Goal: Information Seeking & Learning: Learn about a topic

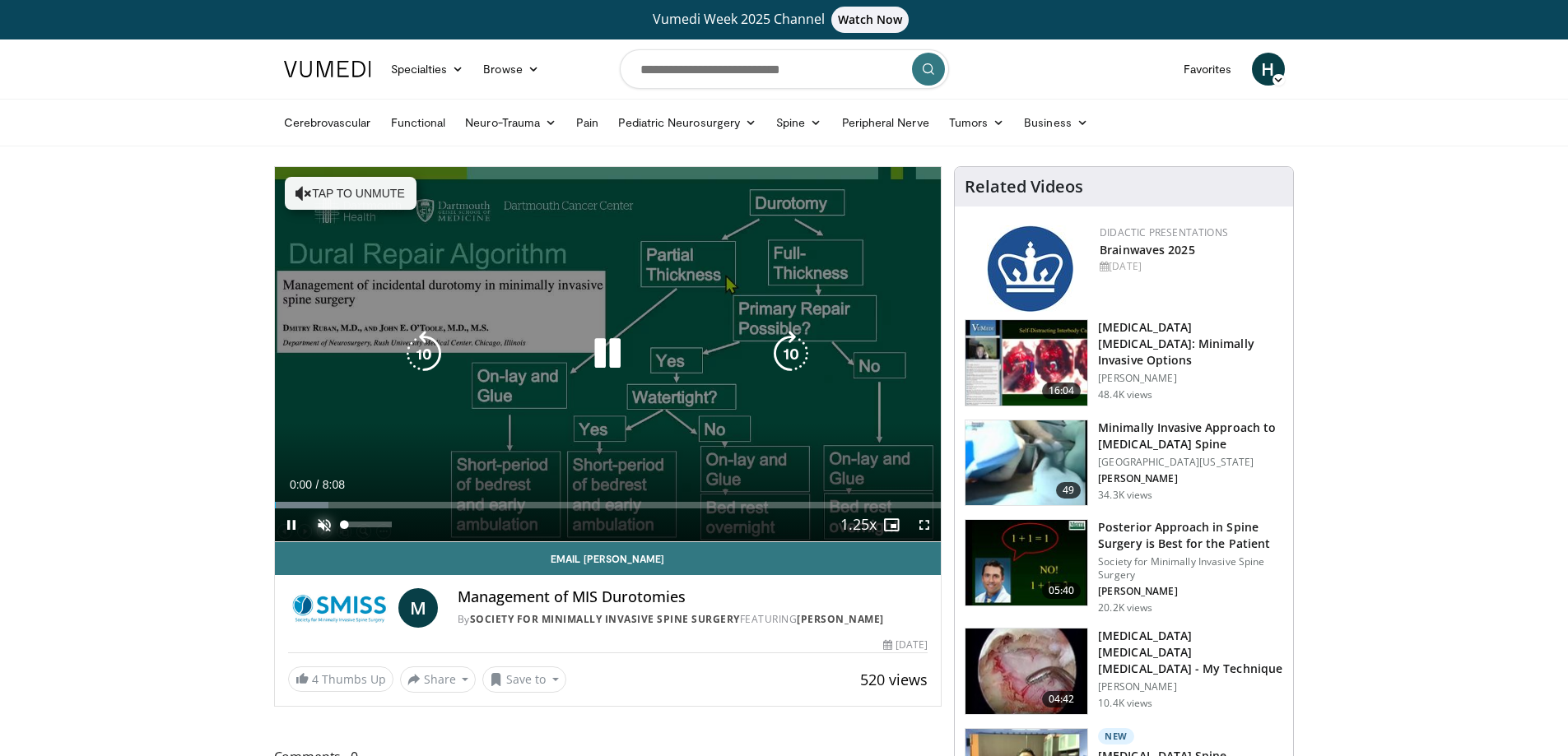
click at [327, 525] on span "Video Player" at bounding box center [324, 525] width 33 height 33
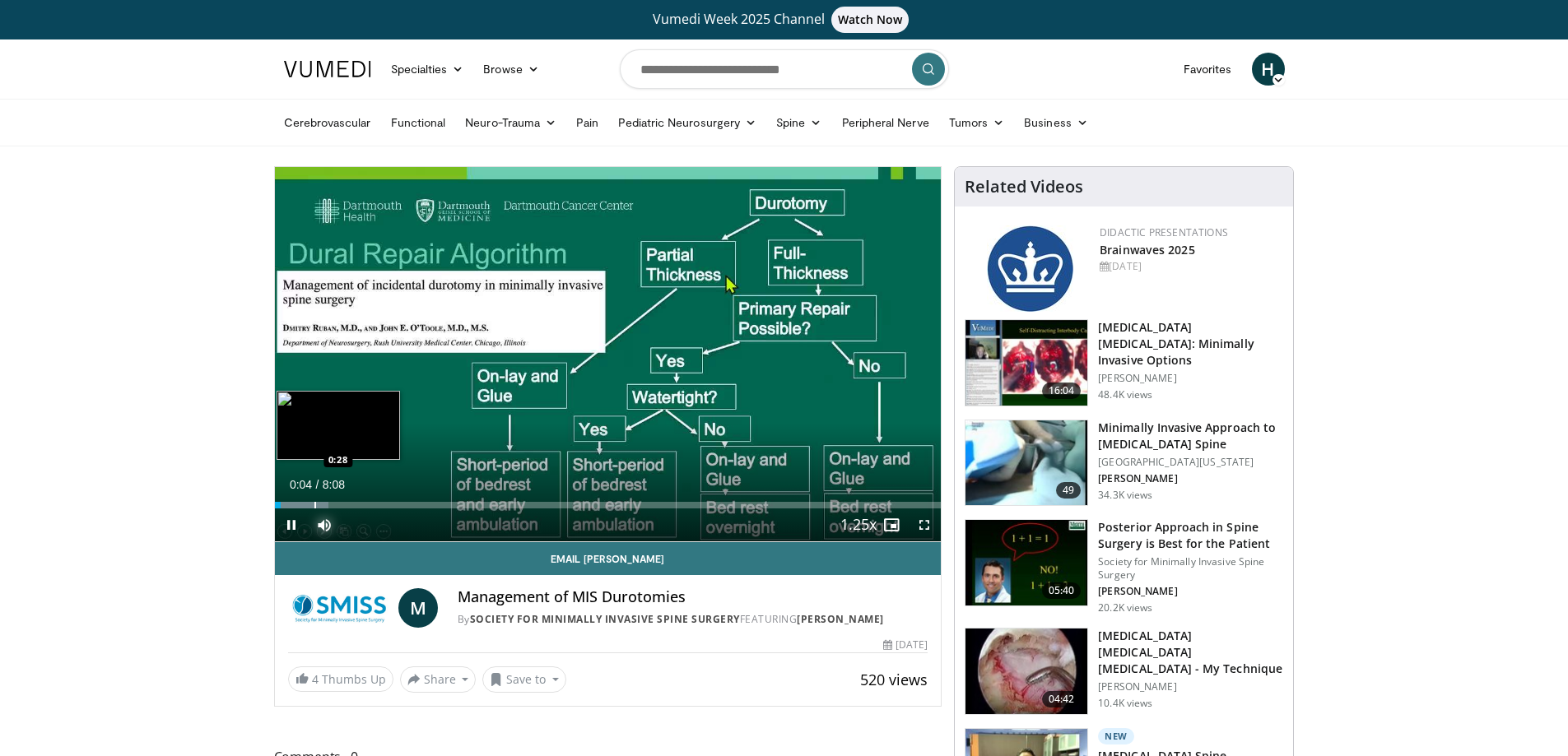
click at [314, 504] on div "Progress Bar" at bounding box center [315, 506] width 2 height 7
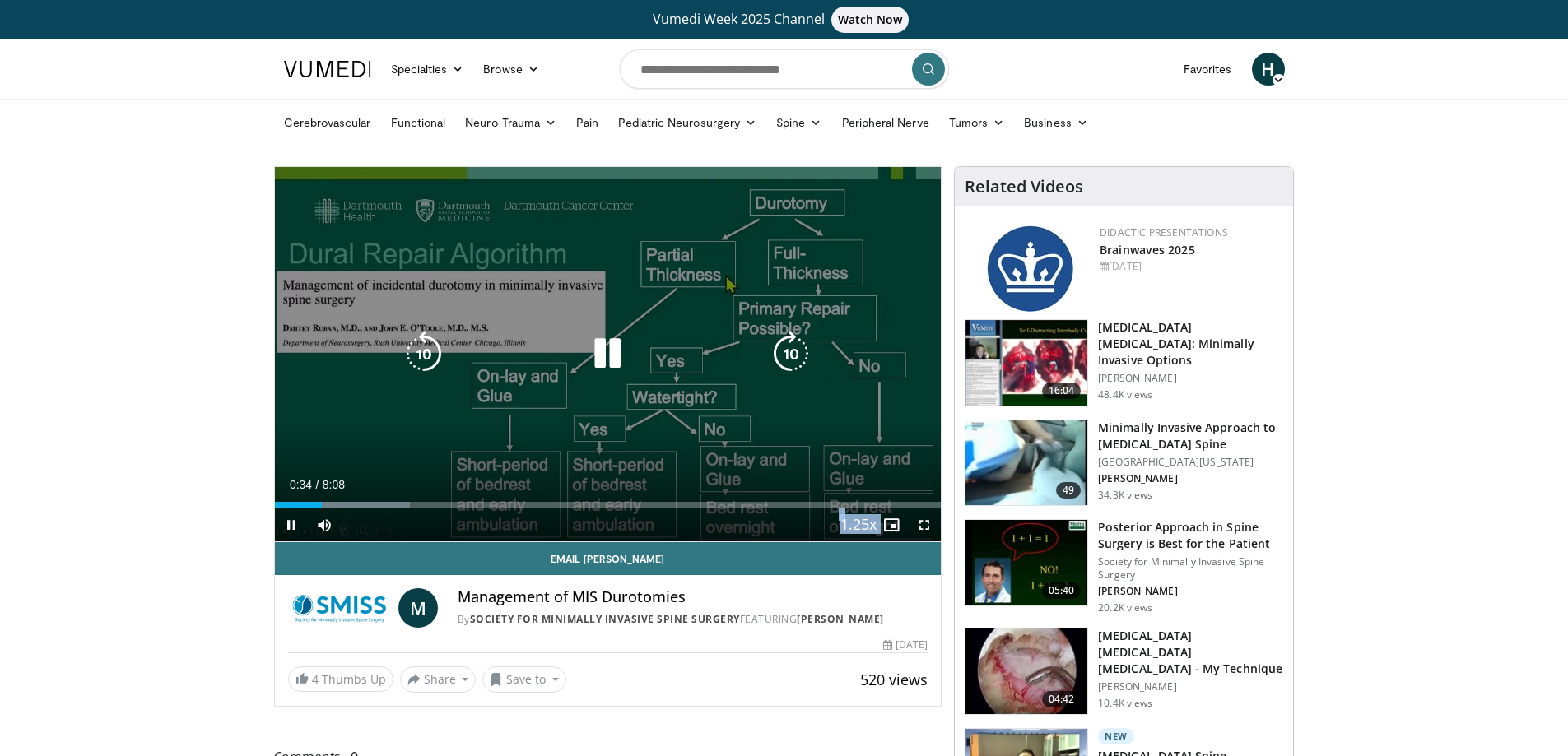
drag, startPoint x: 320, startPoint y: 504, endPoint x: 336, endPoint y: 504, distance: 16.0
click at [285, 504] on video-js "**********" at bounding box center [608, 355] width 667 height 375
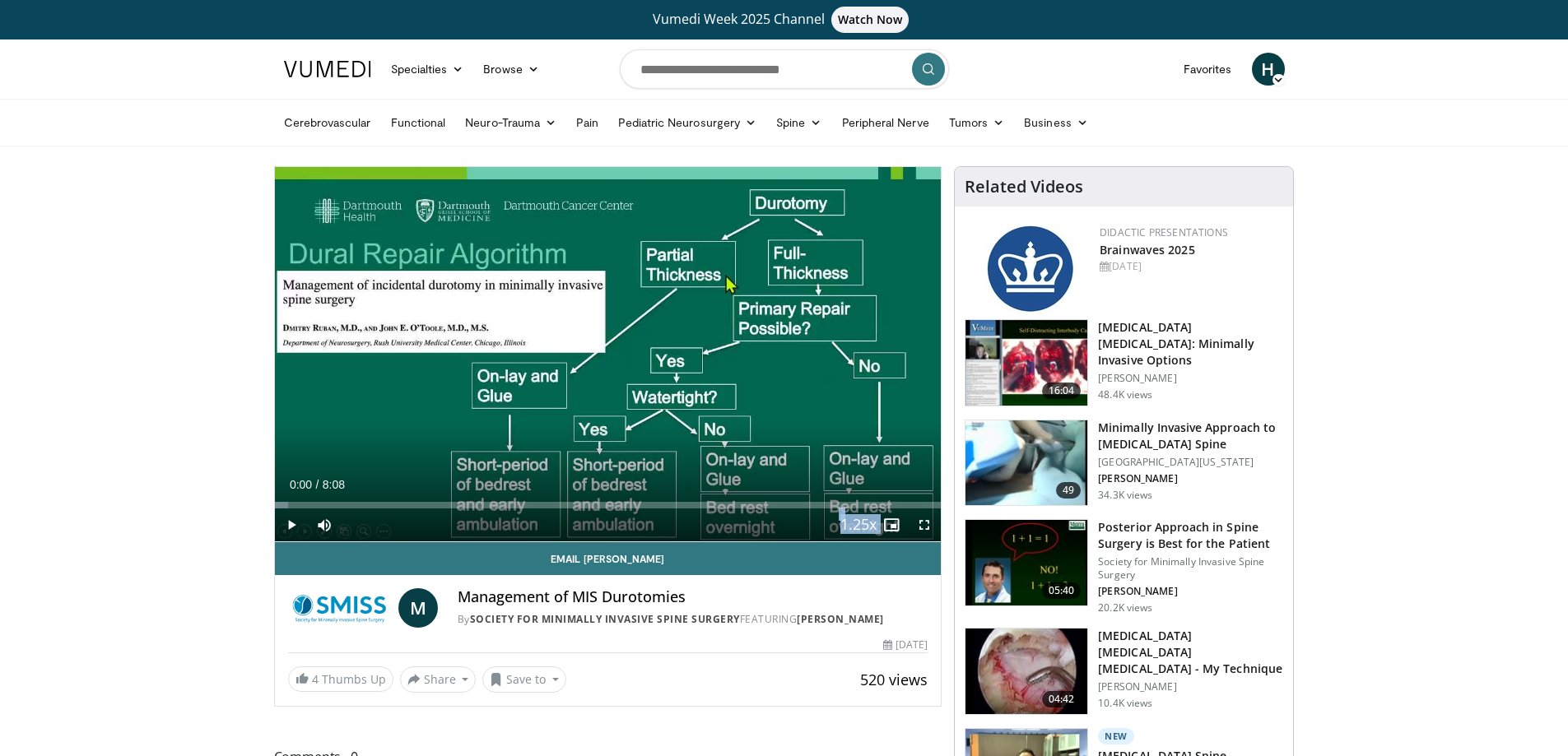
drag, startPoint x: 324, startPoint y: 505, endPoint x: 272, endPoint y: 502, distance: 52.1
drag, startPoint x: 289, startPoint y: 504, endPoint x: 257, endPoint y: 504, distance: 32.0
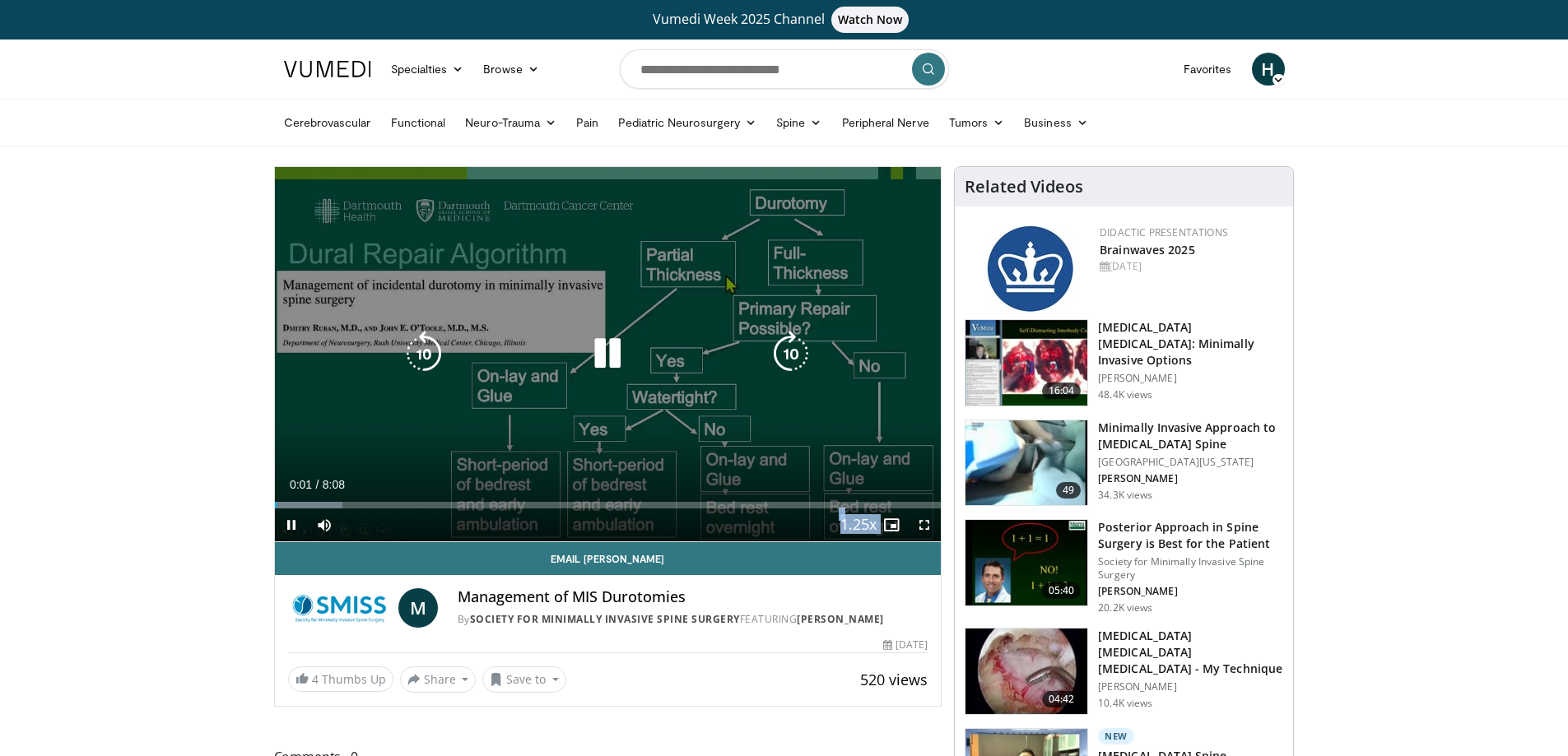
drag, startPoint x: 926, startPoint y: 525, endPoint x: 834, endPoint y: 636, distance: 144.2
click at [926, 525] on span "Video Player" at bounding box center [924, 525] width 33 height 33
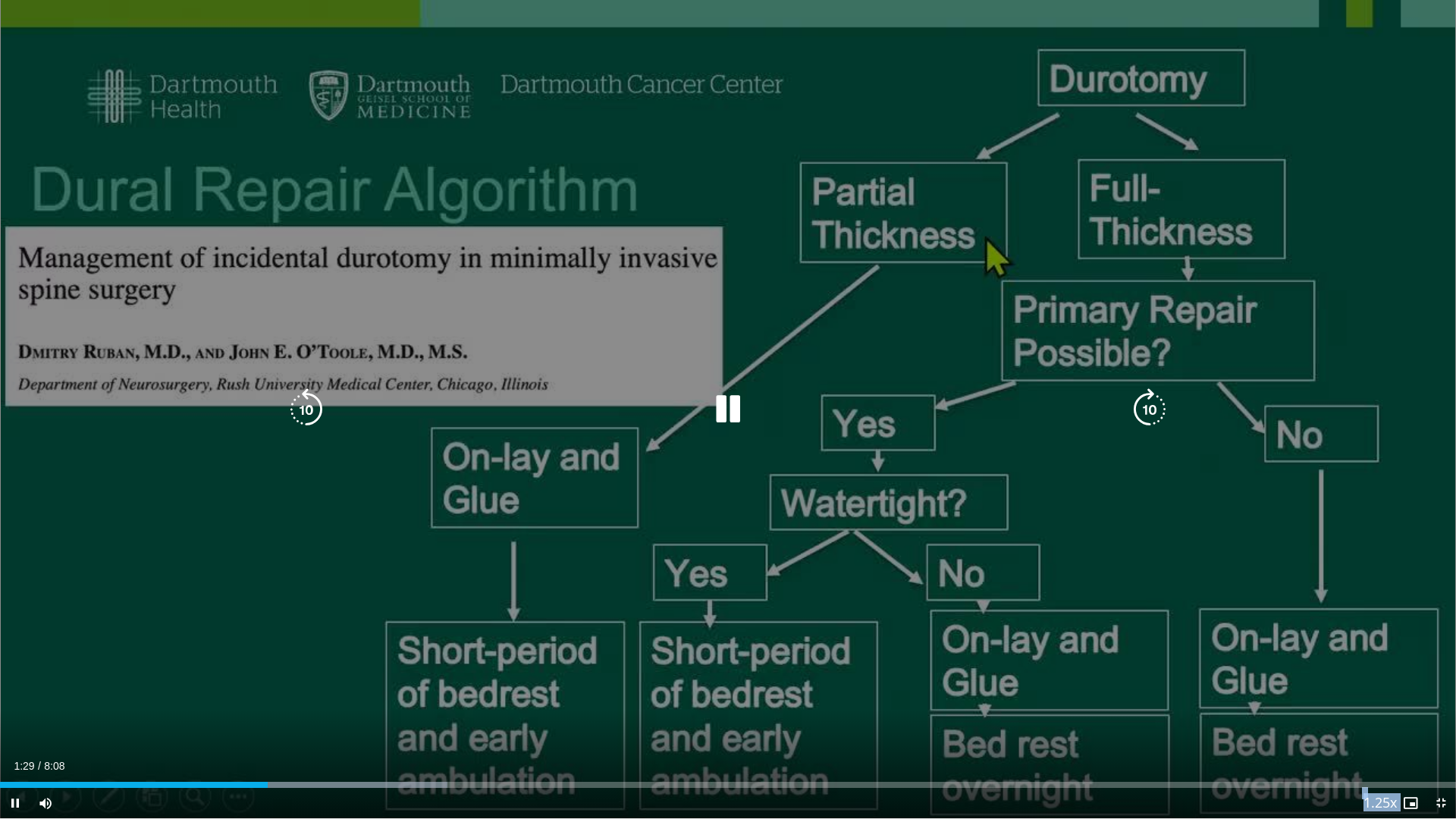
click at [1424, 15] on div "10 seconds Tap to unmute" at bounding box center [728, 409] width 1456 height 818
click at [695, 302] on div "10 seconds Tap to unmute" at bounding box center [728, 409] width 1456 height 818
click at [1353, 99] on div "10 seconds Tap to unmute" at bounding box center [728, 409] width 1456 height 818
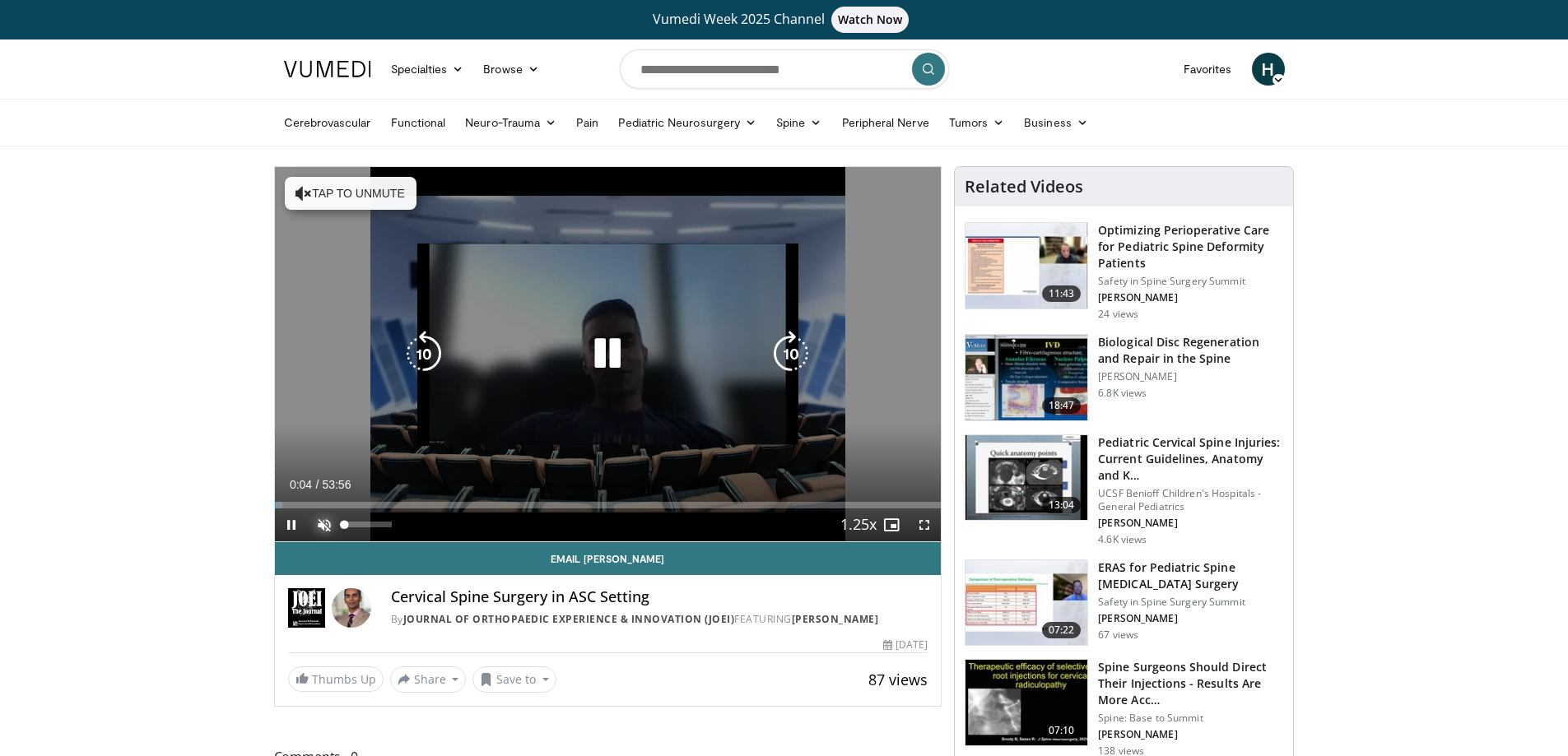
click at [322, 525] on span "Video Player" at bounding box center [324, 525] width 33 height 33
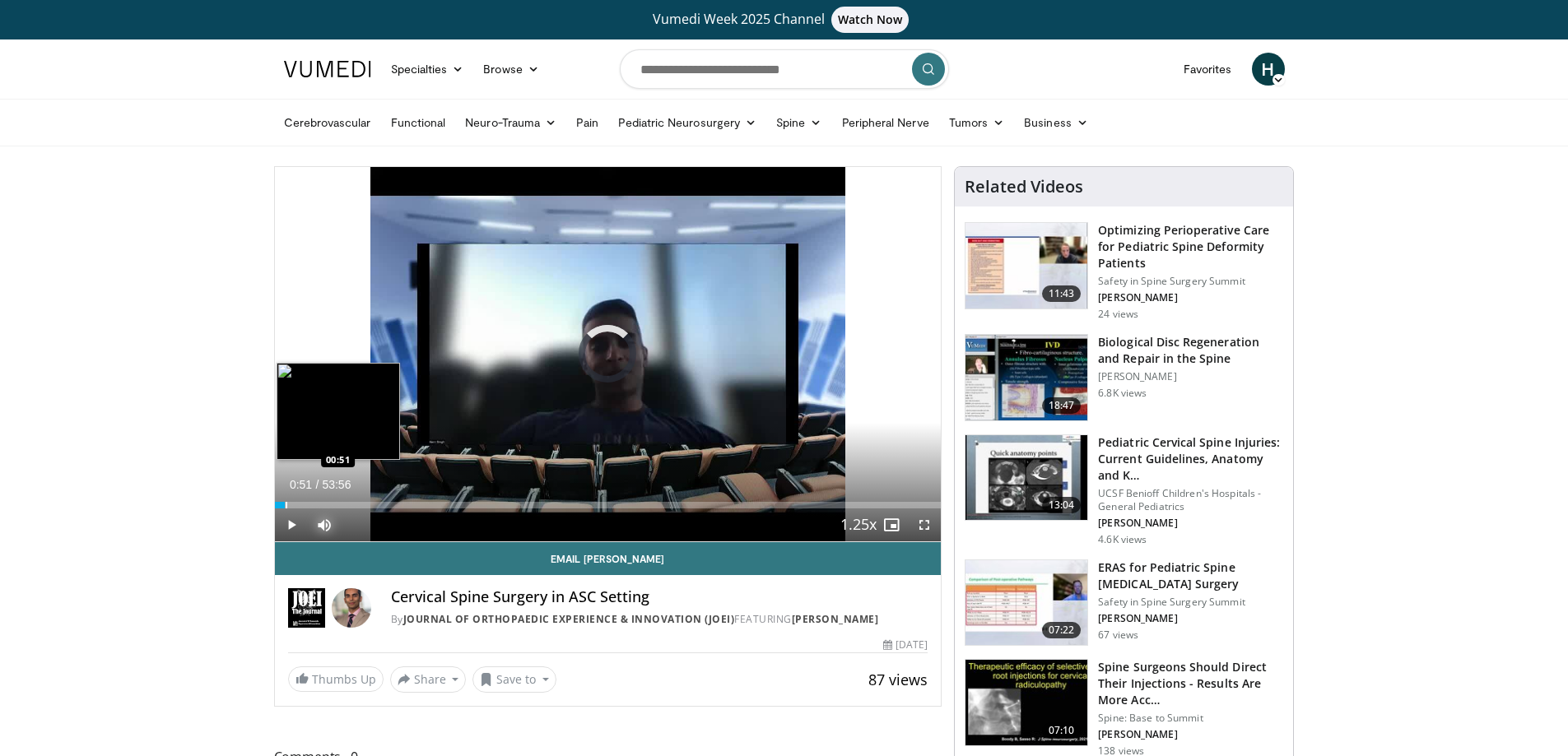
click at [285, 502] on div "Progress Bar" at bounding box center [286, 506] width 2 height 7
click at [298, 502] on div "Progress Bar" at bounding box center [299, 506] width 2 height 7
click at [316, 502] on div "Progress Bar" at bounding box center [317, 506] width 2 height 7
click at [340, 503] on div "Progress Bar" at bounding box center [341, 506] width 2 height 7
click at [378, 501] on div "Loaded : 9.89% 05:15 08:15" at bounding box center [608, 501] width 667 height 15
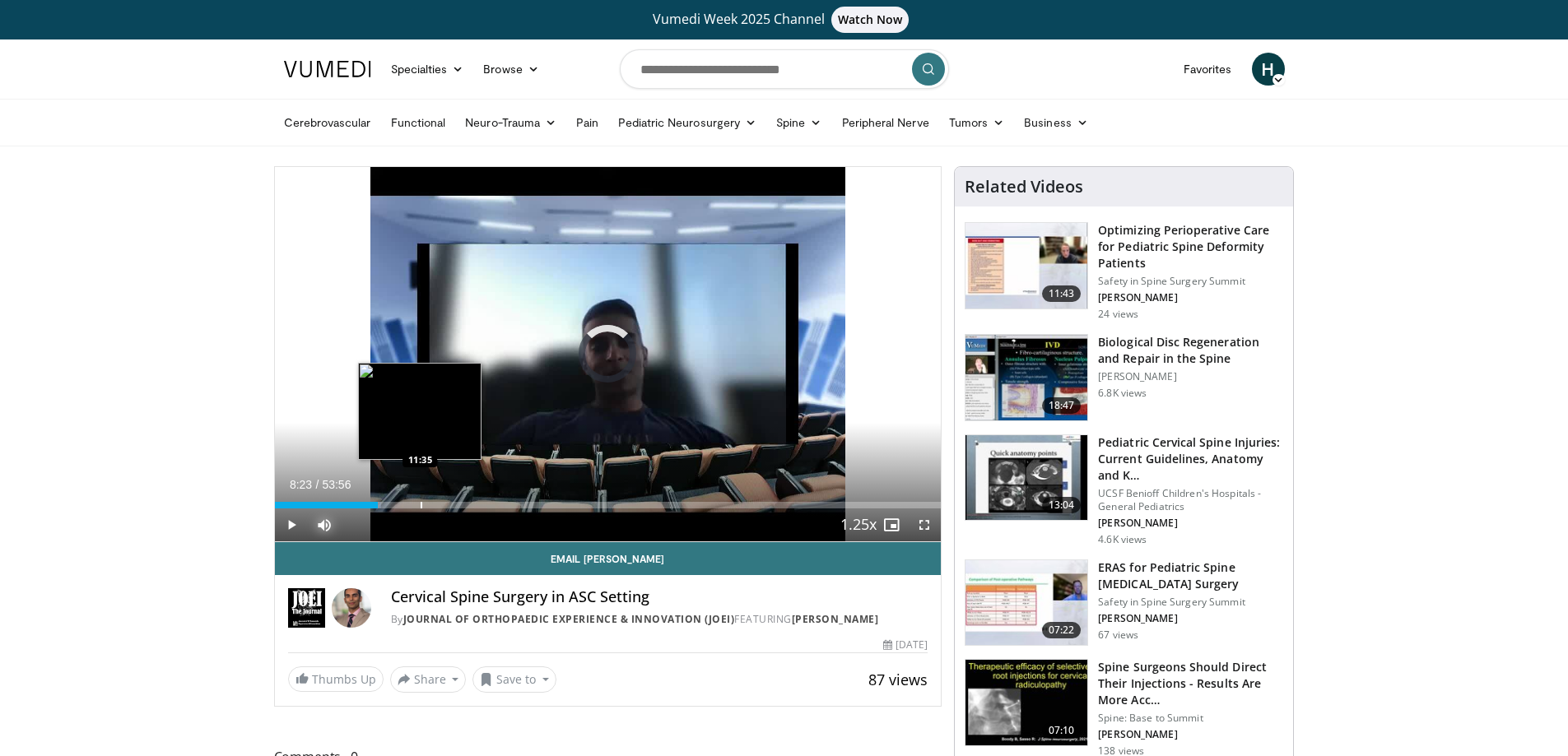
click at [420, 502] on div "Progress Bar" at bounding box center [421, 506] width 2 height 7
click at [452, 502] on div "Progress Bar" at bounding box center [453, 506] width 2 height 7
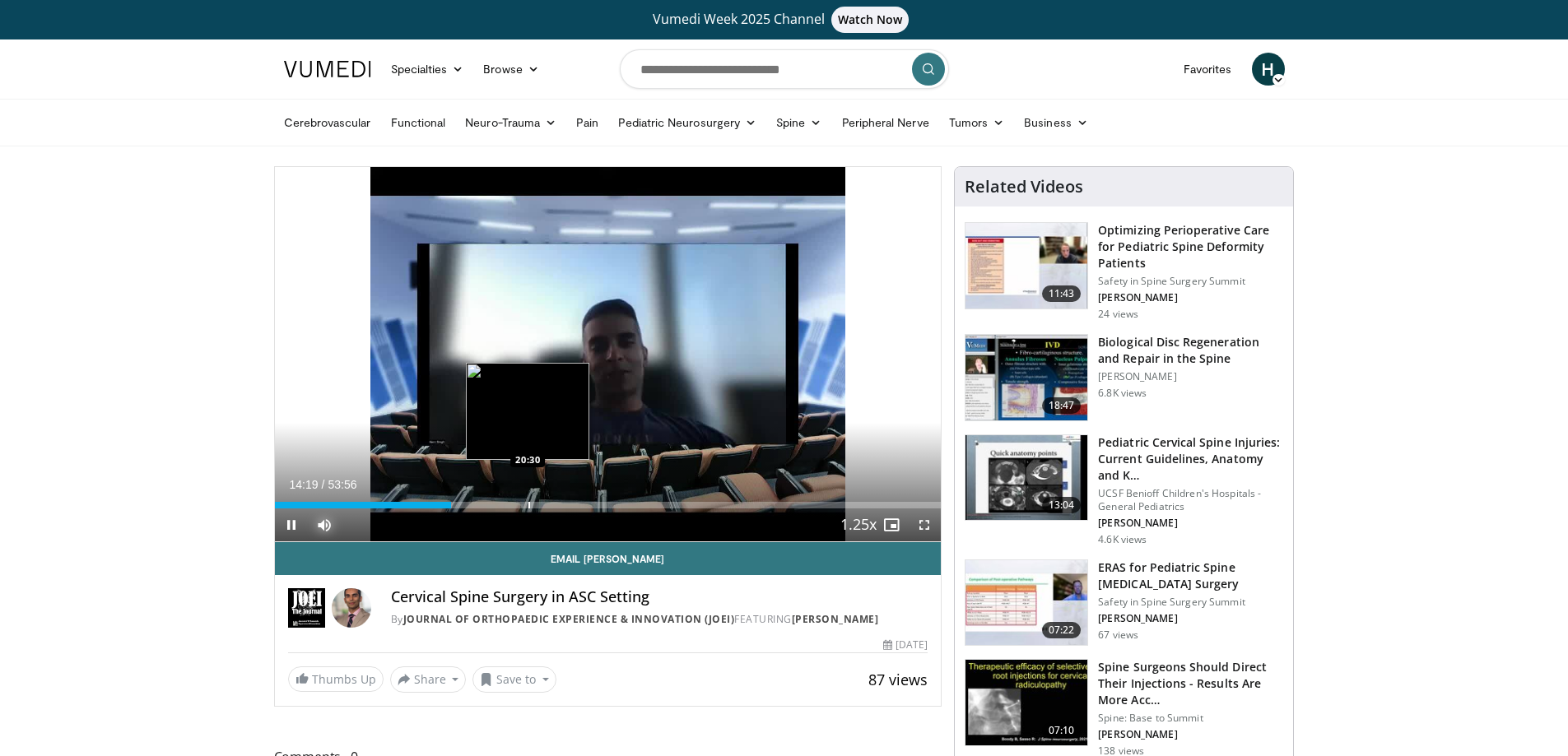
click at [530, 502] on div "Progress Bar" at bounding box center [529, 506] width 2 height 7
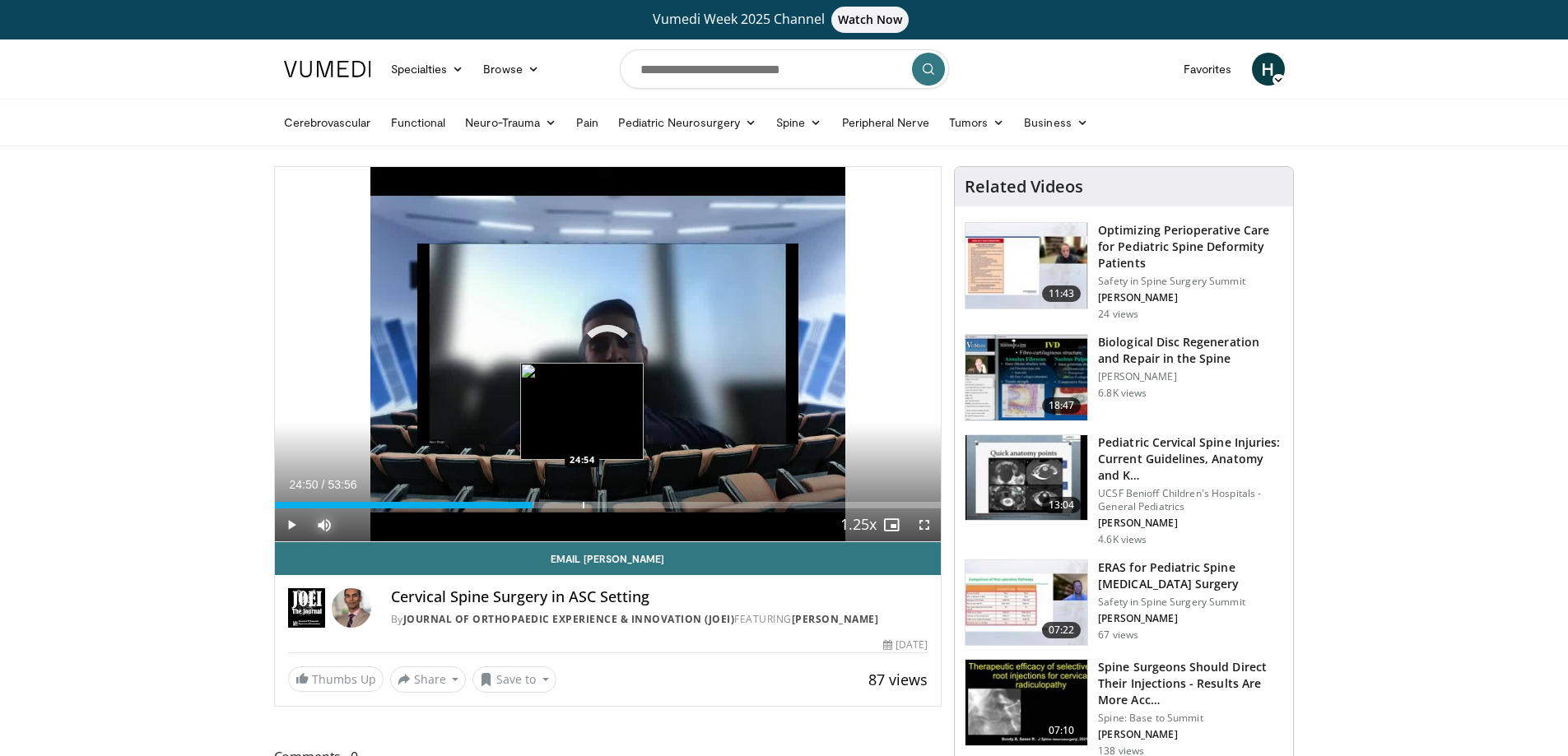
drag, startPoint x: 582, startPoint y: 502, endPoint x: 597, endPoint y: 507, distance: 15.8
click at [583, 502] on div "Progress Bar" at bounding box center [584, 506] width 2 height 7
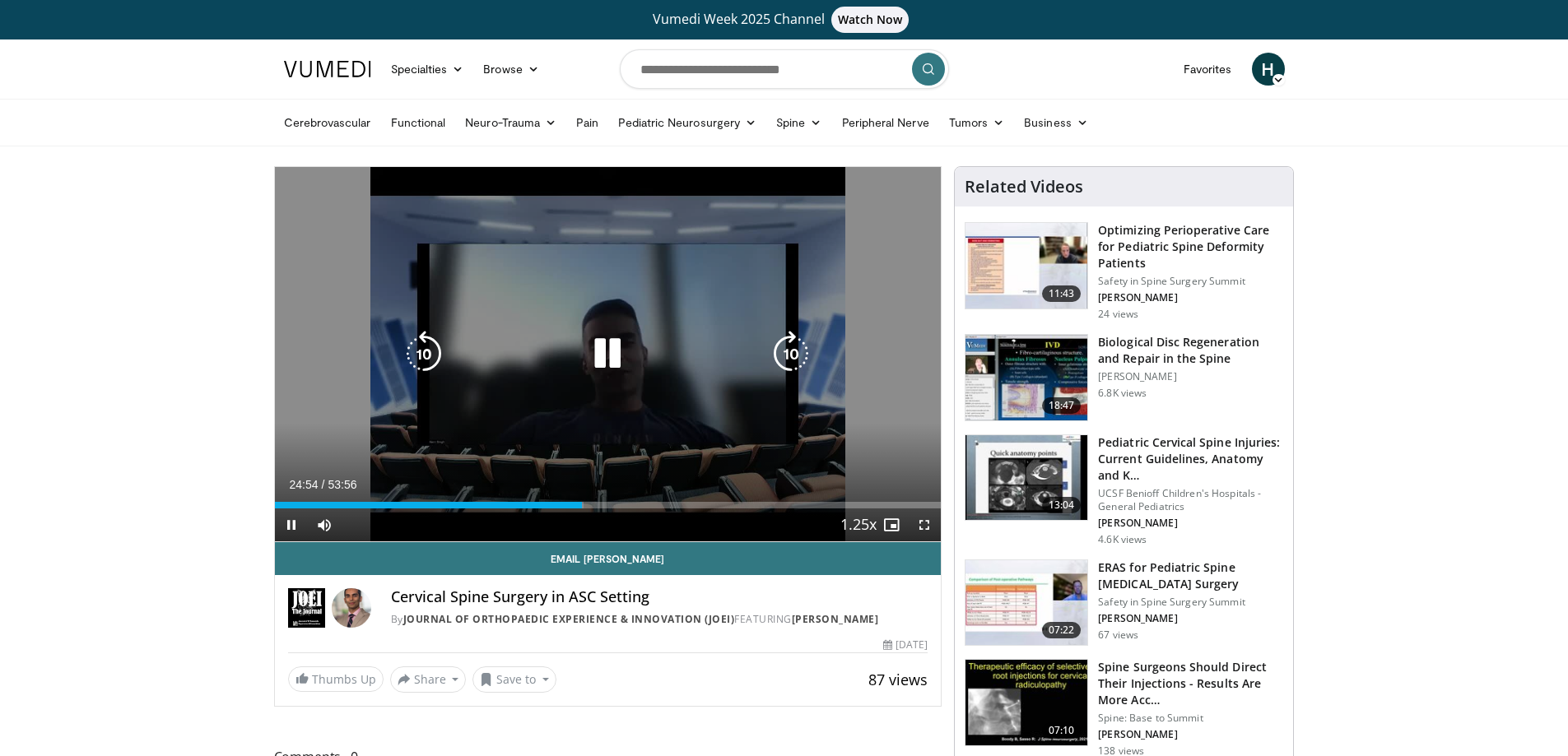
click at [656, 511] on div "Current Time 24:54 / Duration 53:56 Pause Skip Backward Skip Forward Mute 21% L…" at bounding box center [608, 525] width 667 height 33
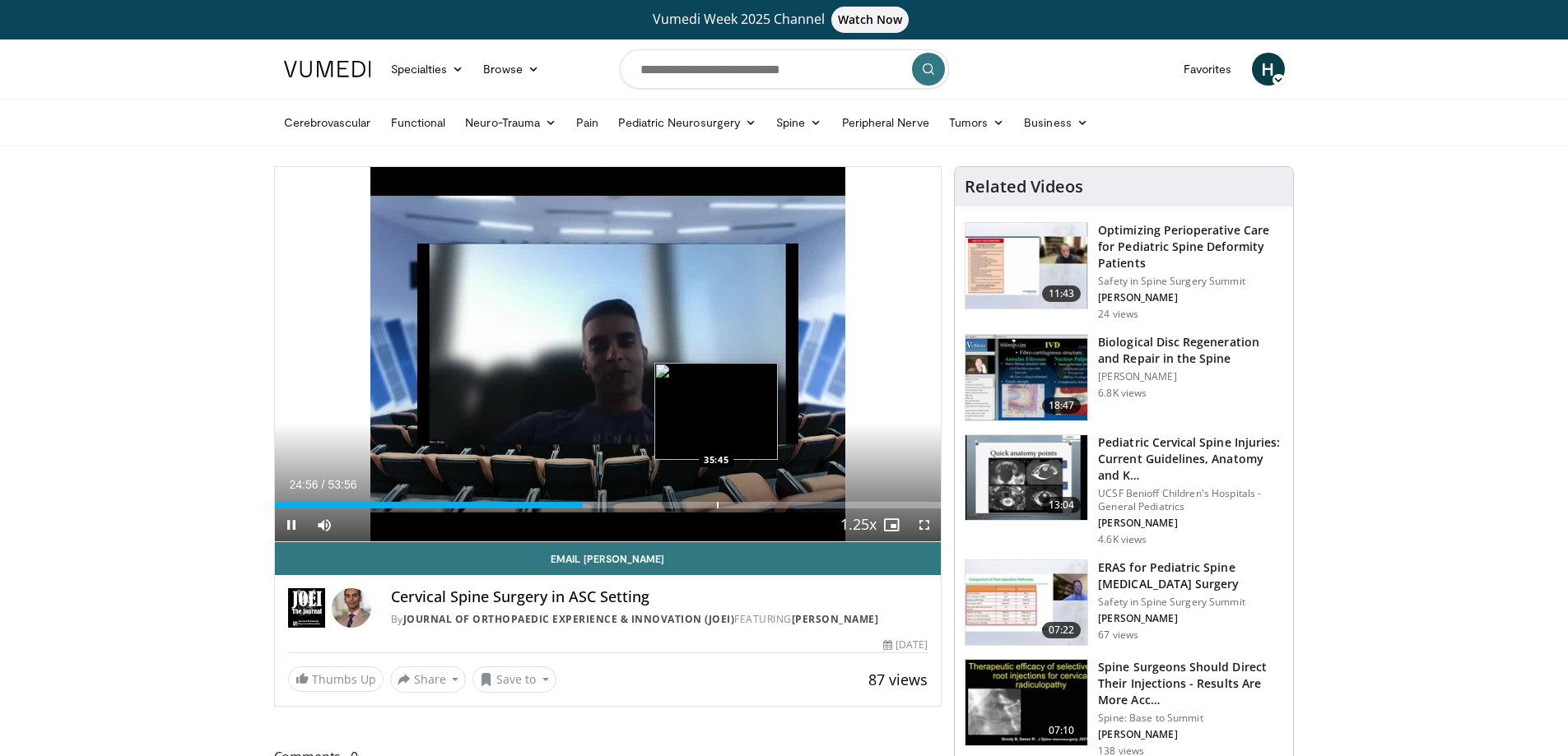
click at [717, 507] on div "Progress Bar" at bounding box center [718, 506] width 2 height 7
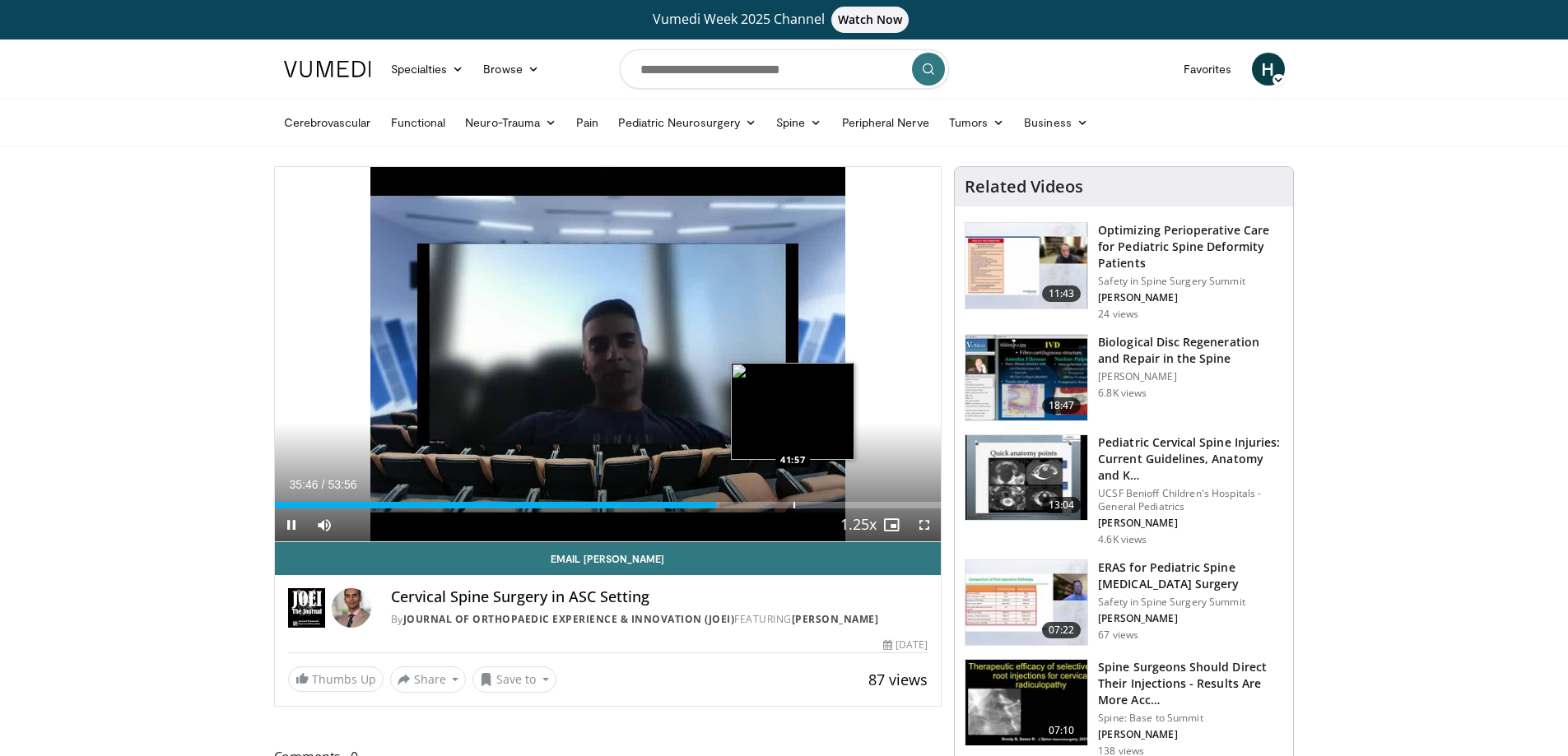
click at [793, 506] on div "Progress Bar" at bounding box center [794, 506] width 2 height 7
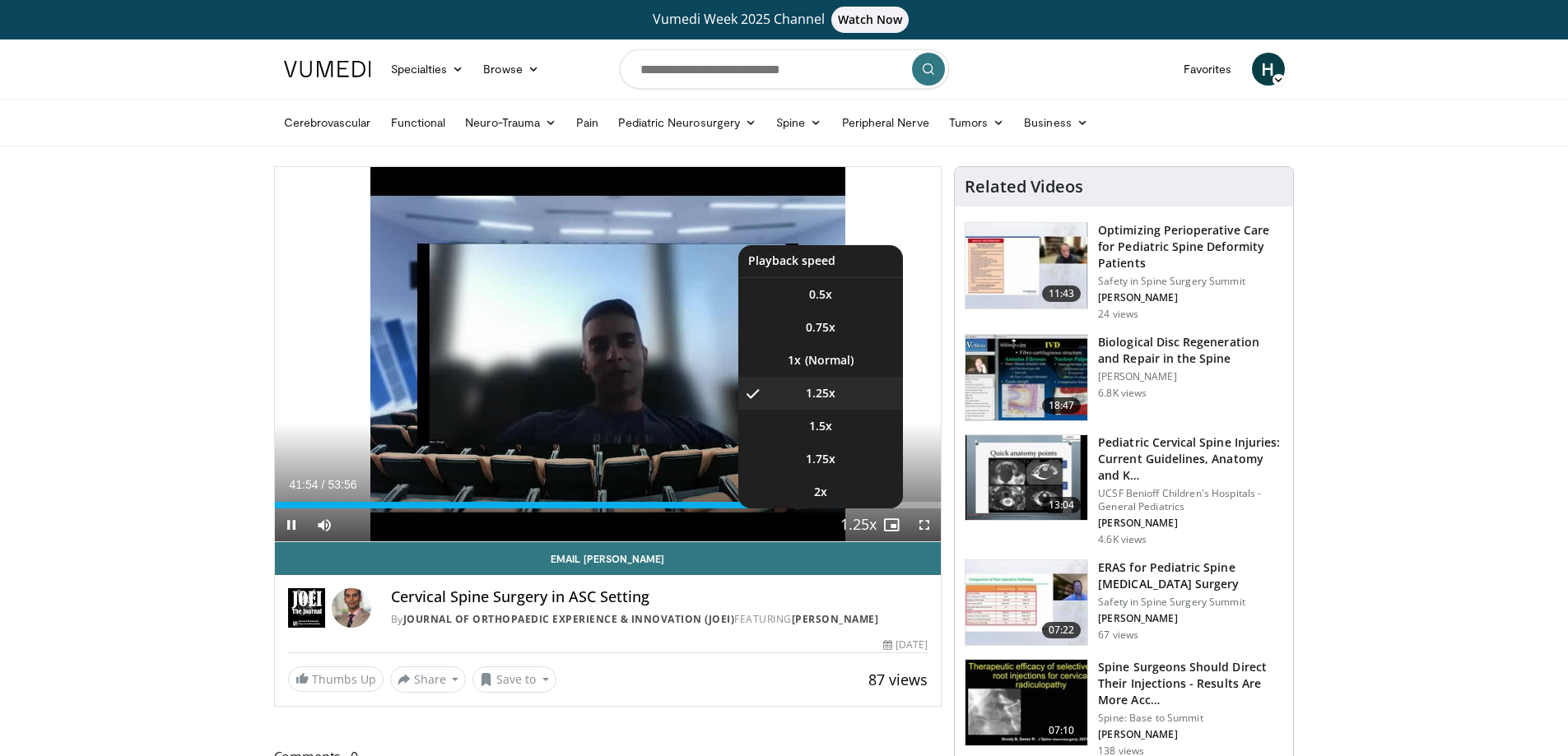
click at [854, 508] on video-js "**********" at bounding box center [608, 355] width 667 height 375
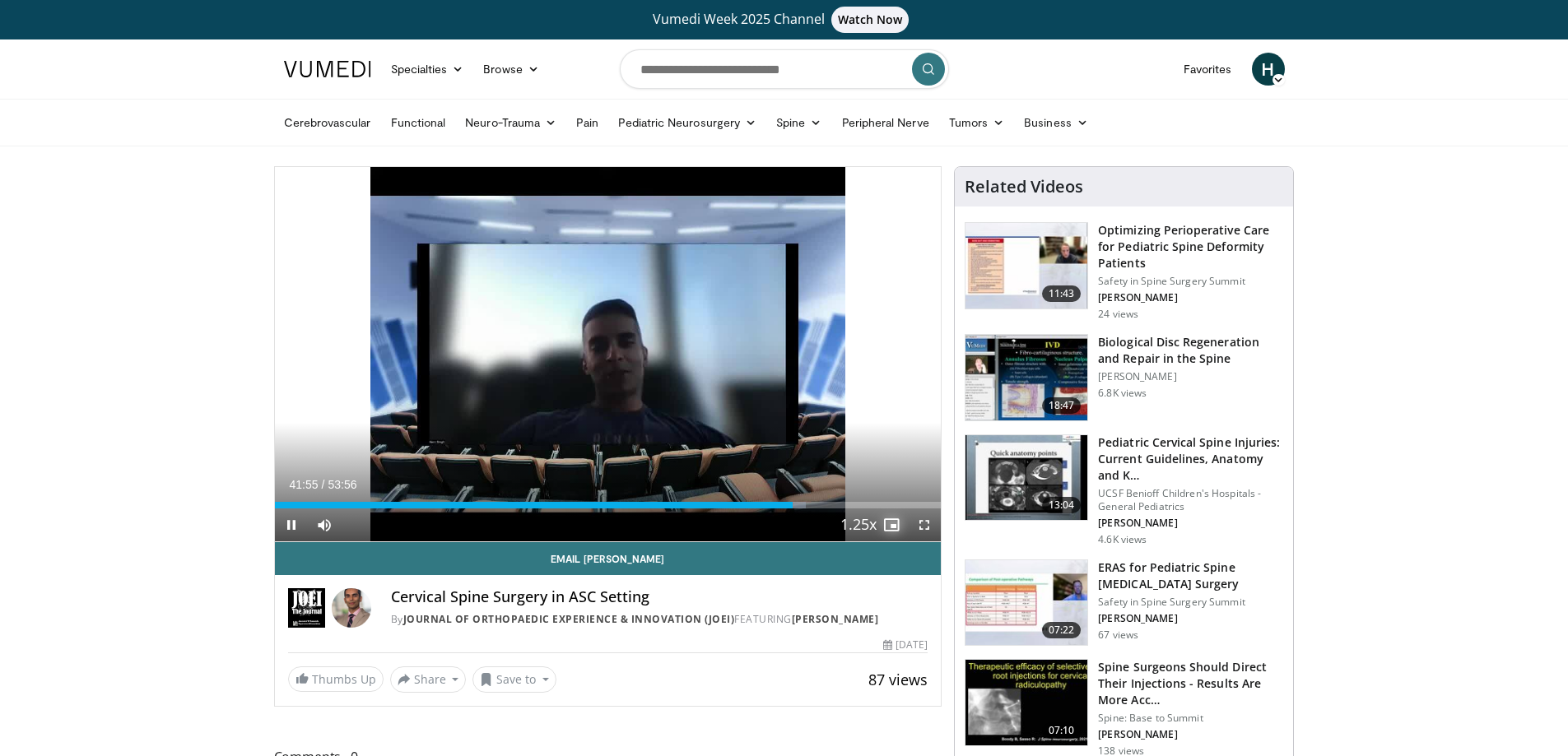
click at [881, 510] on span "Video Player" at bounding box center [891, 525] width 33 height 33
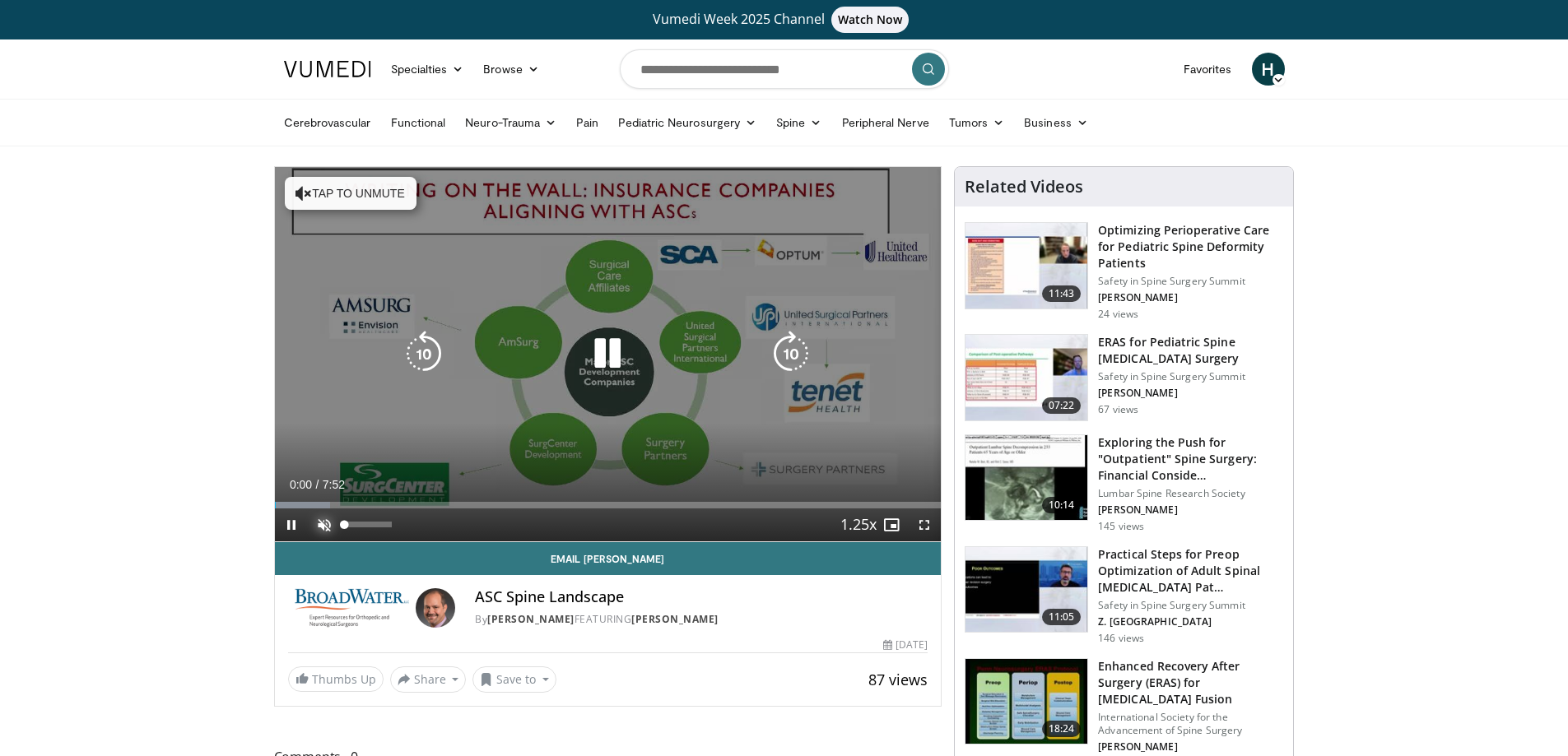
click at [324, 527] on span "Video Player" at bounding box center [324, 525] width 33 height 33
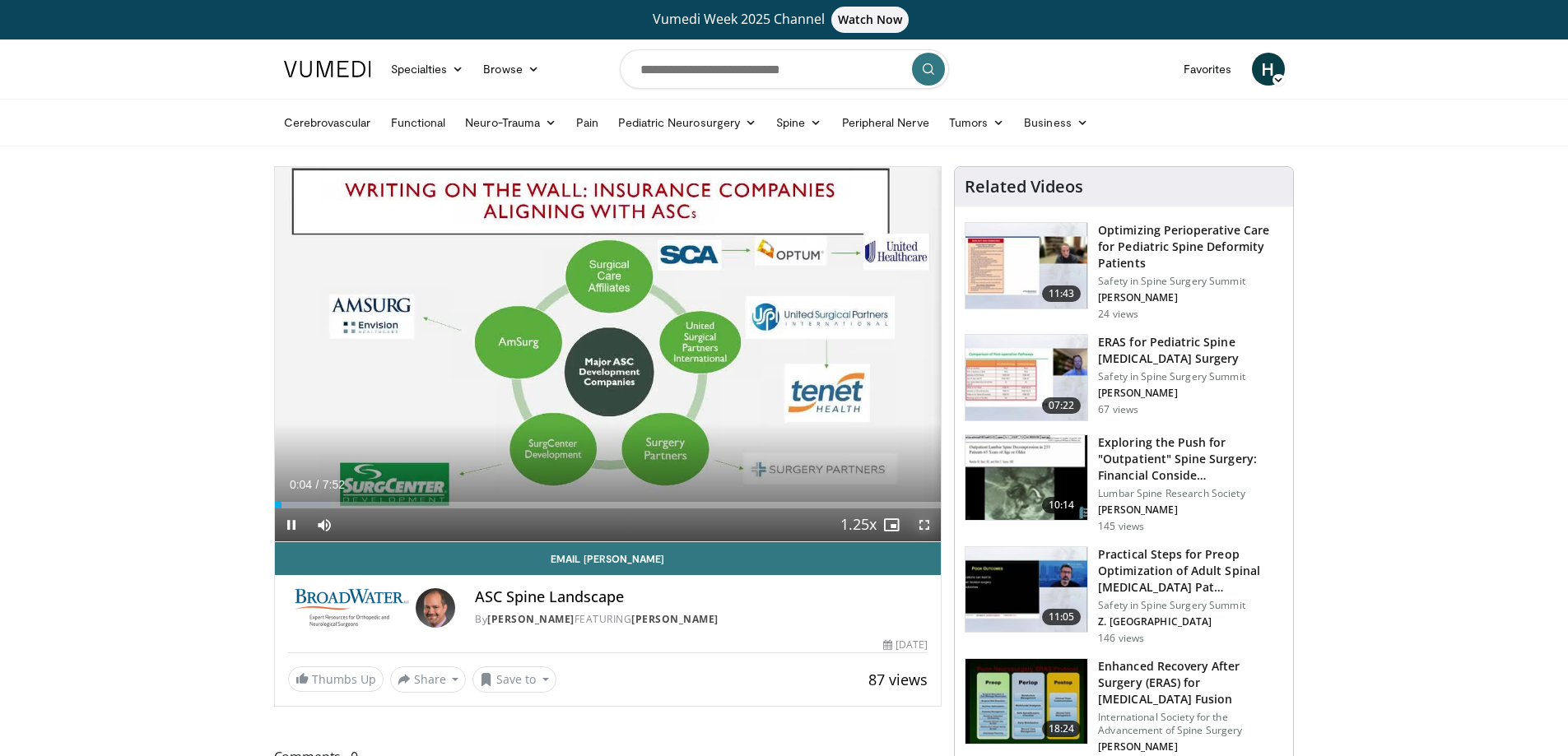
click at [921, 521] on span "Video Player" at bounding box center [924, 525] width 33 height 33
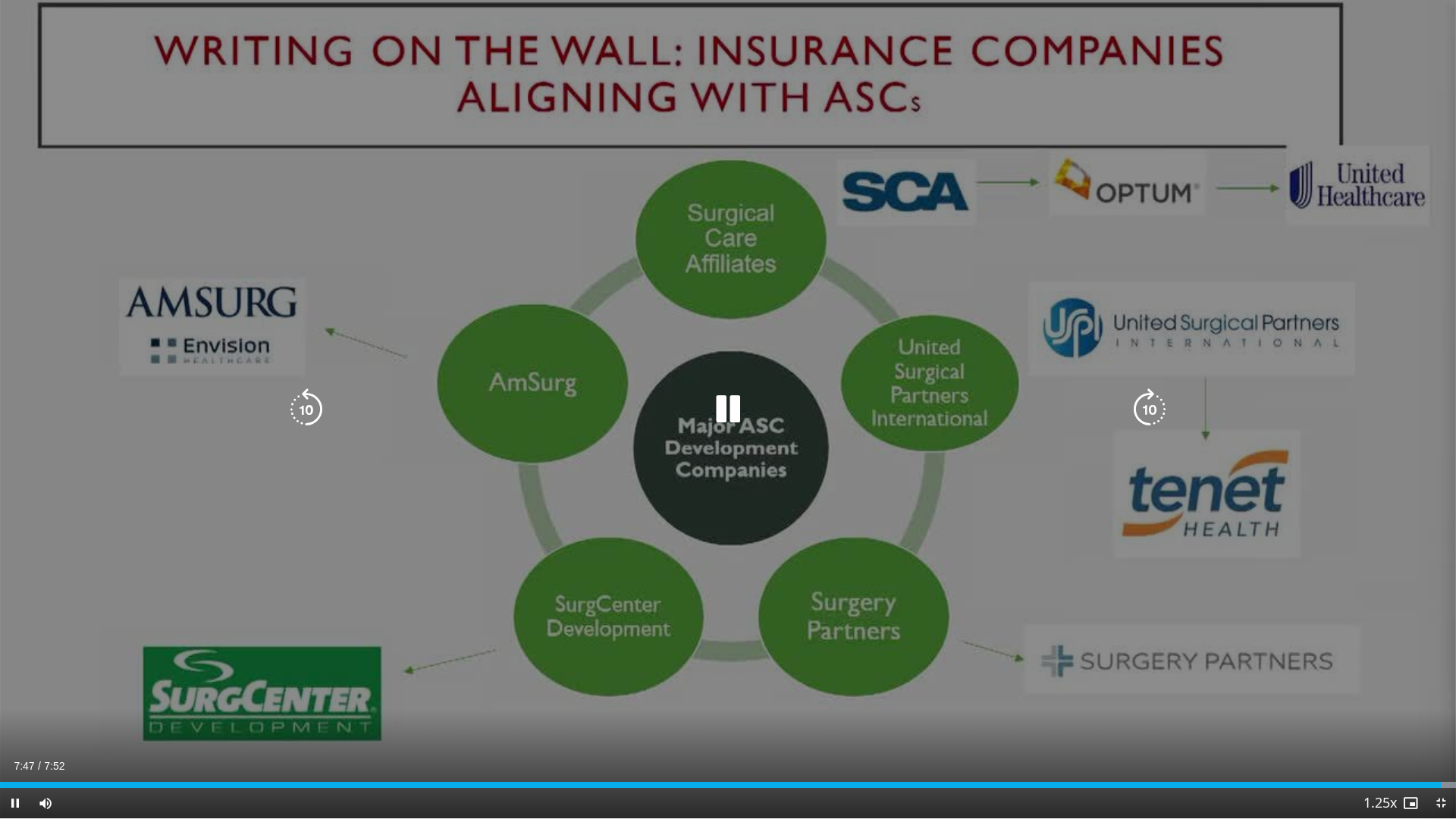
click at [461, 532] on div "10 seconds Tap to unmute" at bounding box center [728, 409] width 1456 height 818
click at [200, 72] on div "10 seconds Tap to unmute" at bounding box center [728, 409] width 1456 height 818
click at [200, 72] on div "10 seconds Tap to unmute" at bounding box center [728, 409] width 1456 height 818
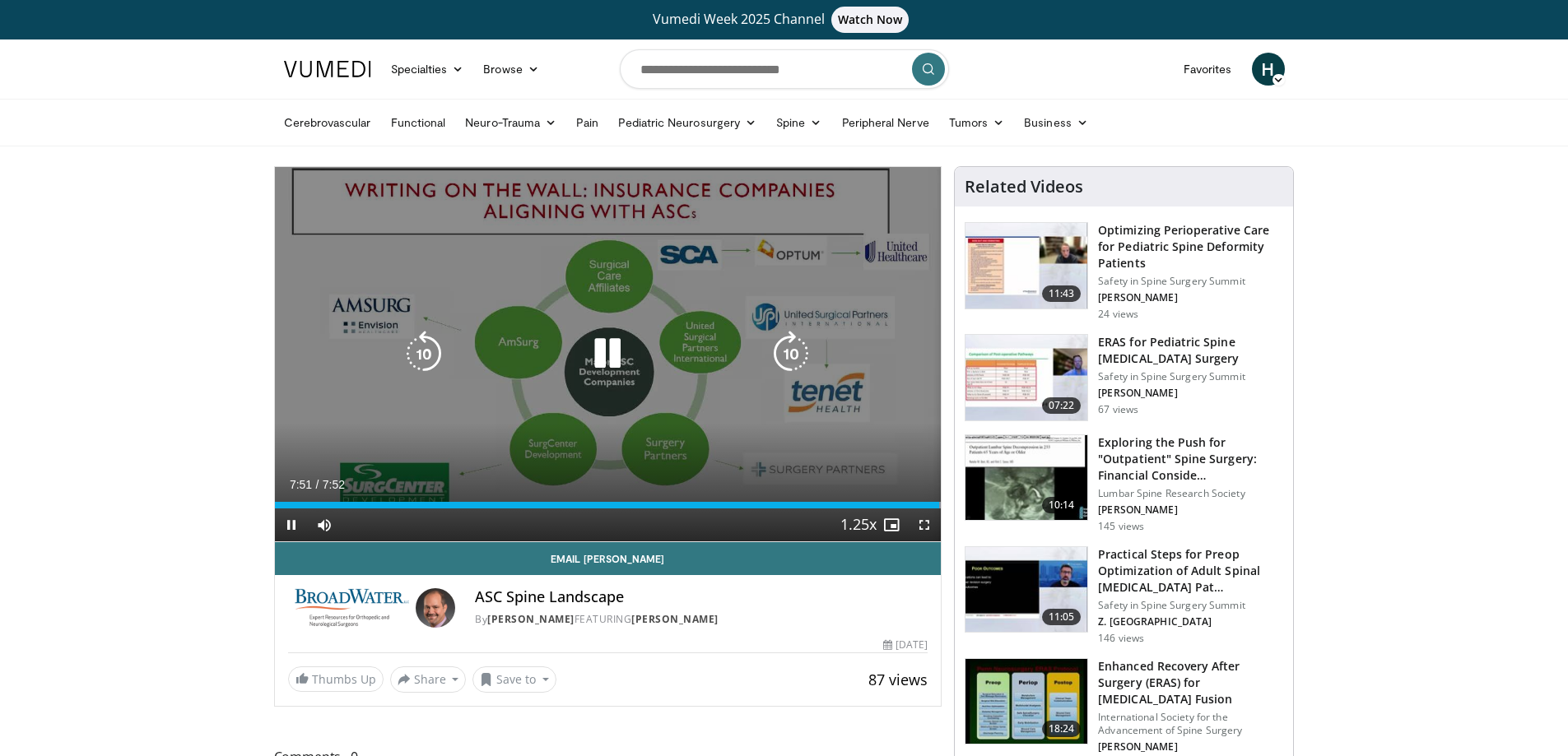
click at [703, 267] on div "10 seconds Tap to unmute" at bounding box center [608, 355] width 667 height 374
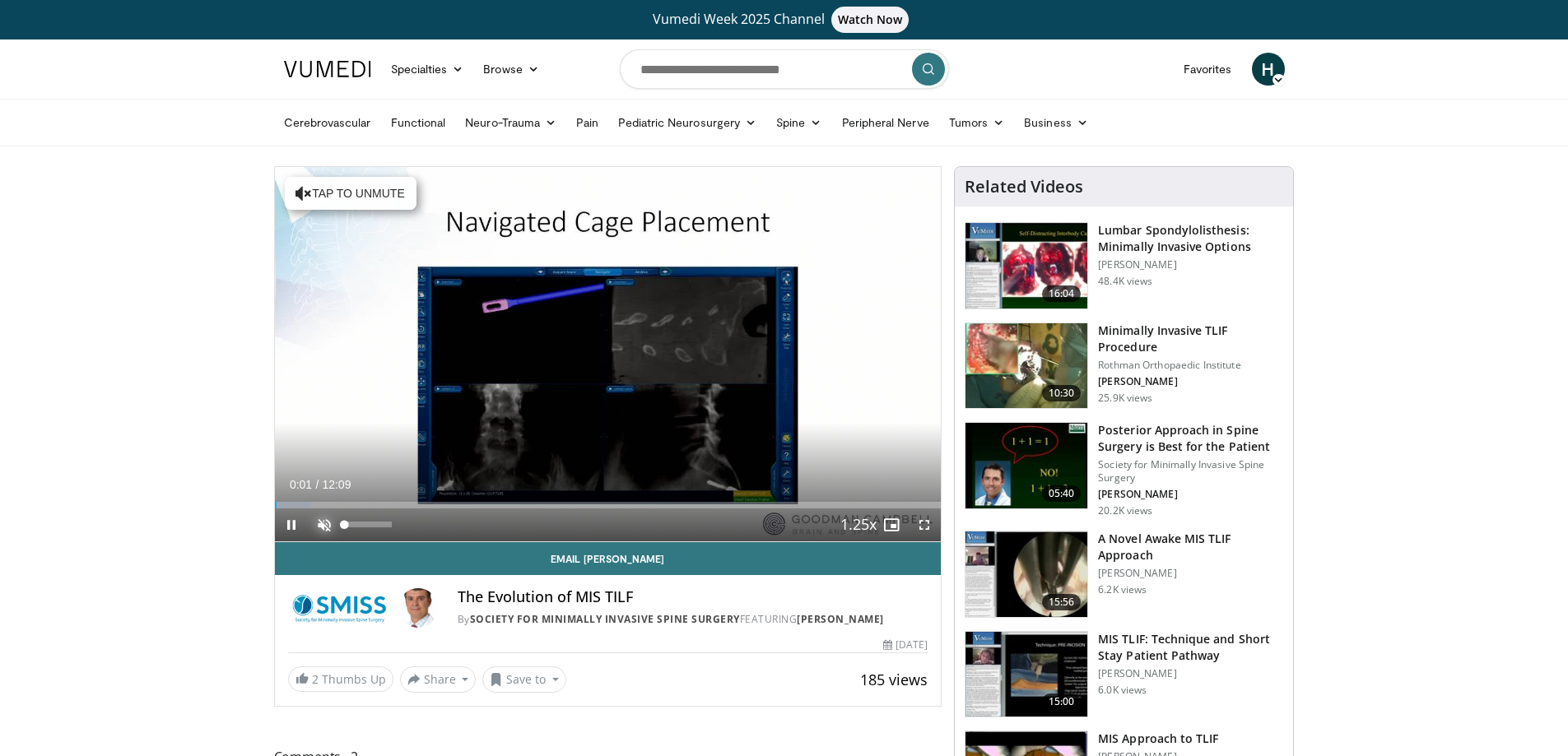
click at [327, 518] on span "Video Player" at bounding box center [324, 525] width 33 height 33
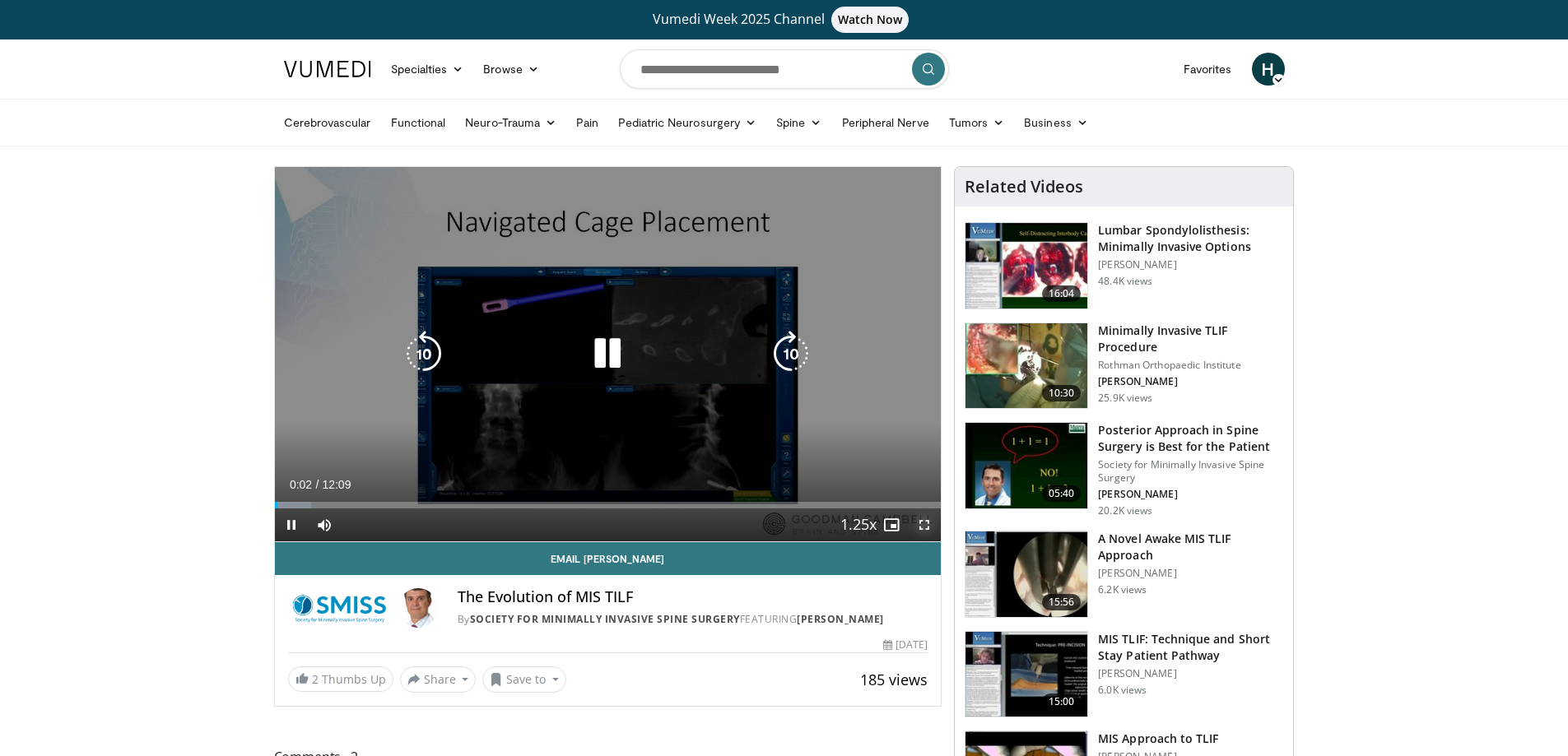
drag, startPoint x: 926, startPoint y: 525, endPoint x: 926, endPoint y: 624, distance: 99.0
click at [926, 525] on span "Video Player" at bounding box center [924, 525] width 33 height 33
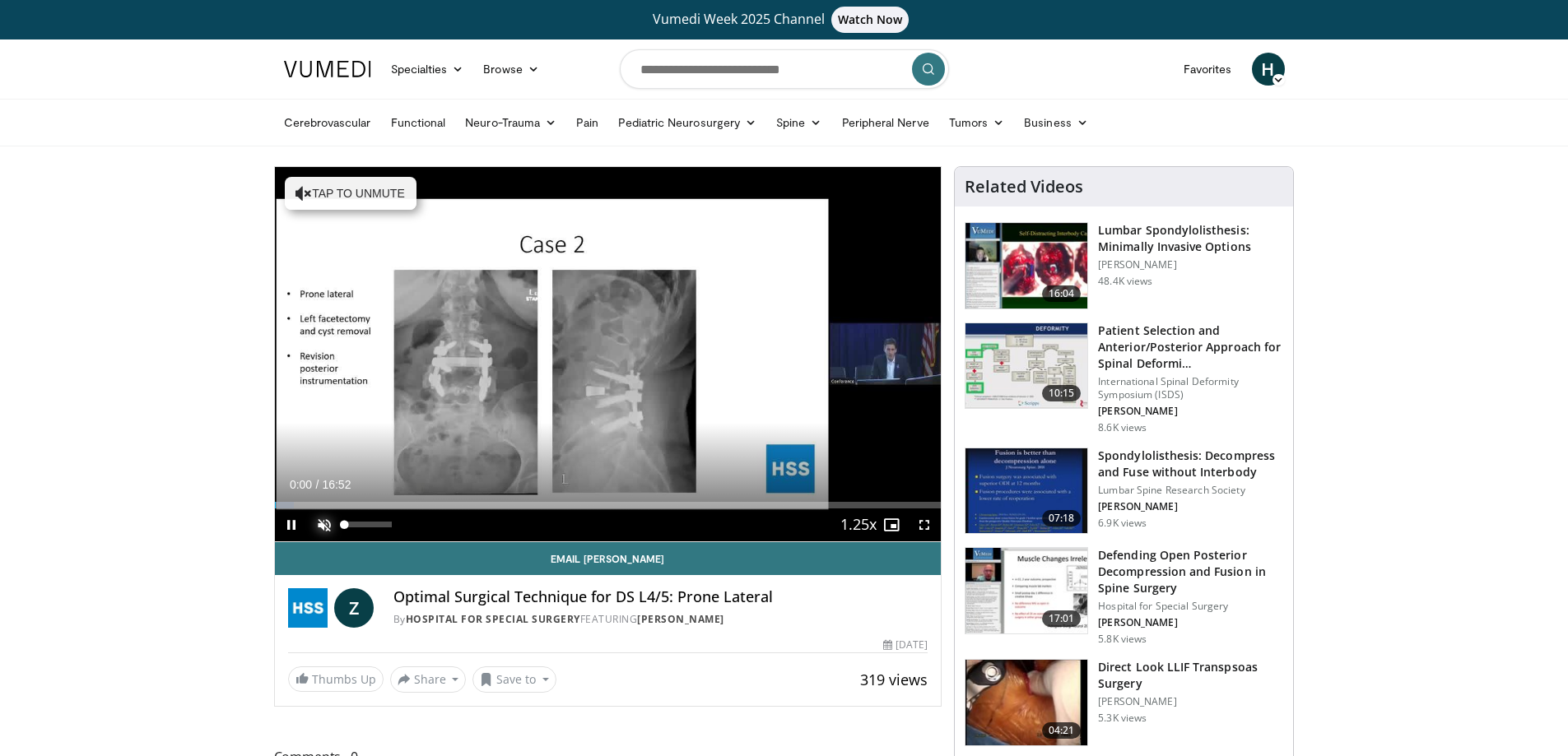
click at [326, 524] on span "Video Player" at bounding box center [324, 525] width 33 height 33
click at [925, 525] on span "Video Player" at bounding box center [924, 525] width 33 height 33
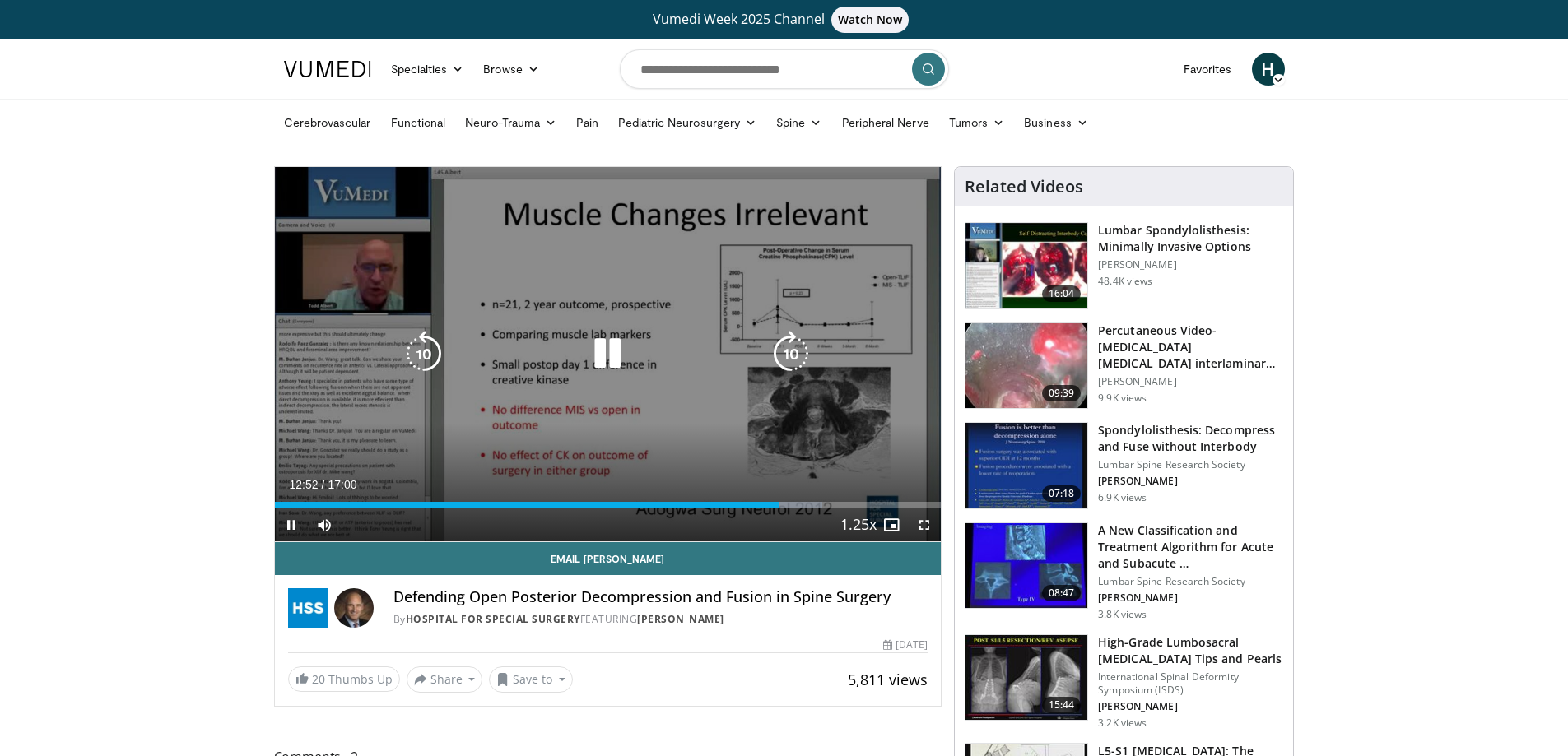
click at [551, 395] on div "10 seconds Tap to unmute" at bounding box center [608, 355] width 667 height 374
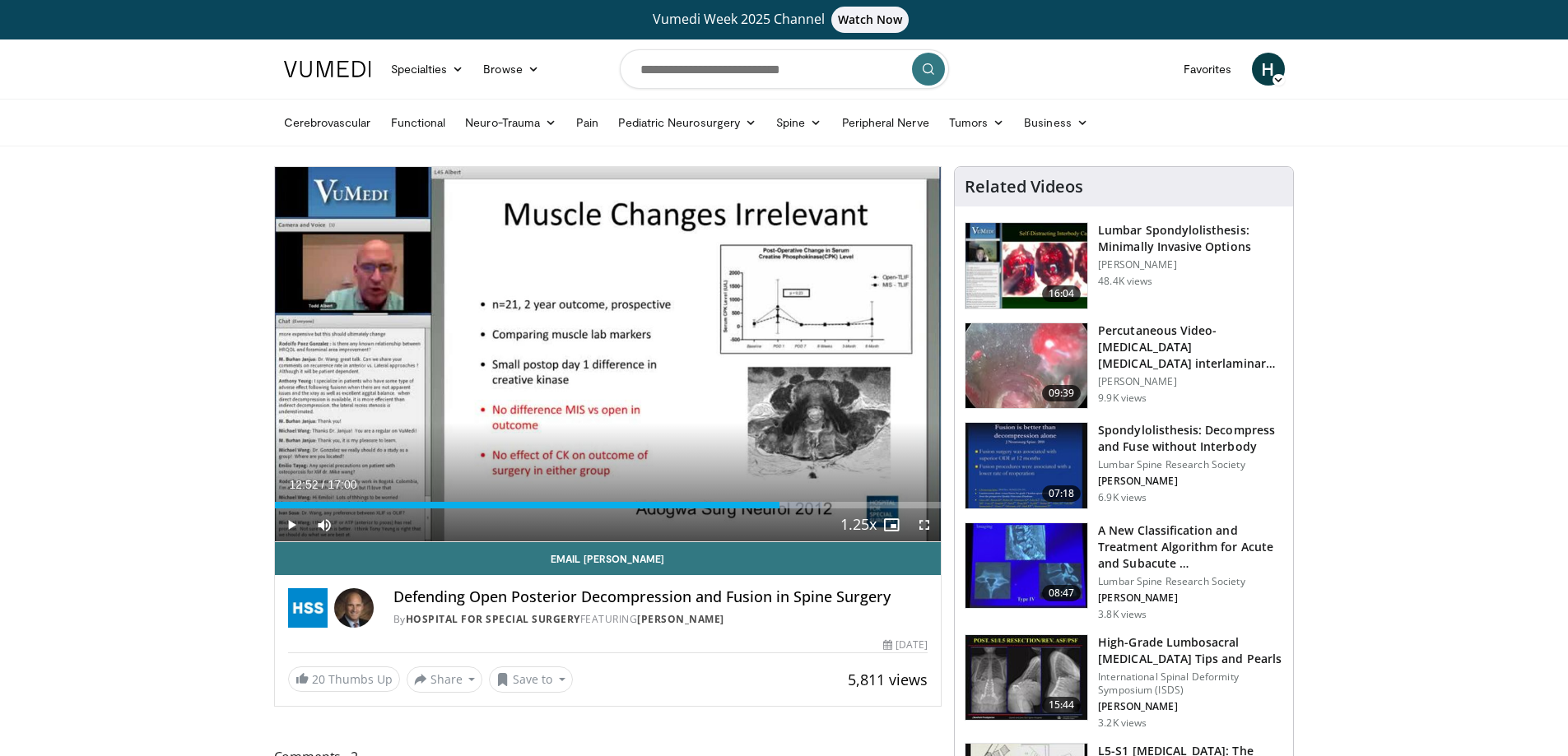
click at [284, 504] on div "Progress Bar" at bounding box center [285, 506] width 2 height 7
drag, startPoint x: 926, startPoint y: 525, endPoint x: 926, endPoint y: 625, distance: 100.0
click at [926, 525] on span "Video Player" at bounding box center [924, 525] width 33 height 33
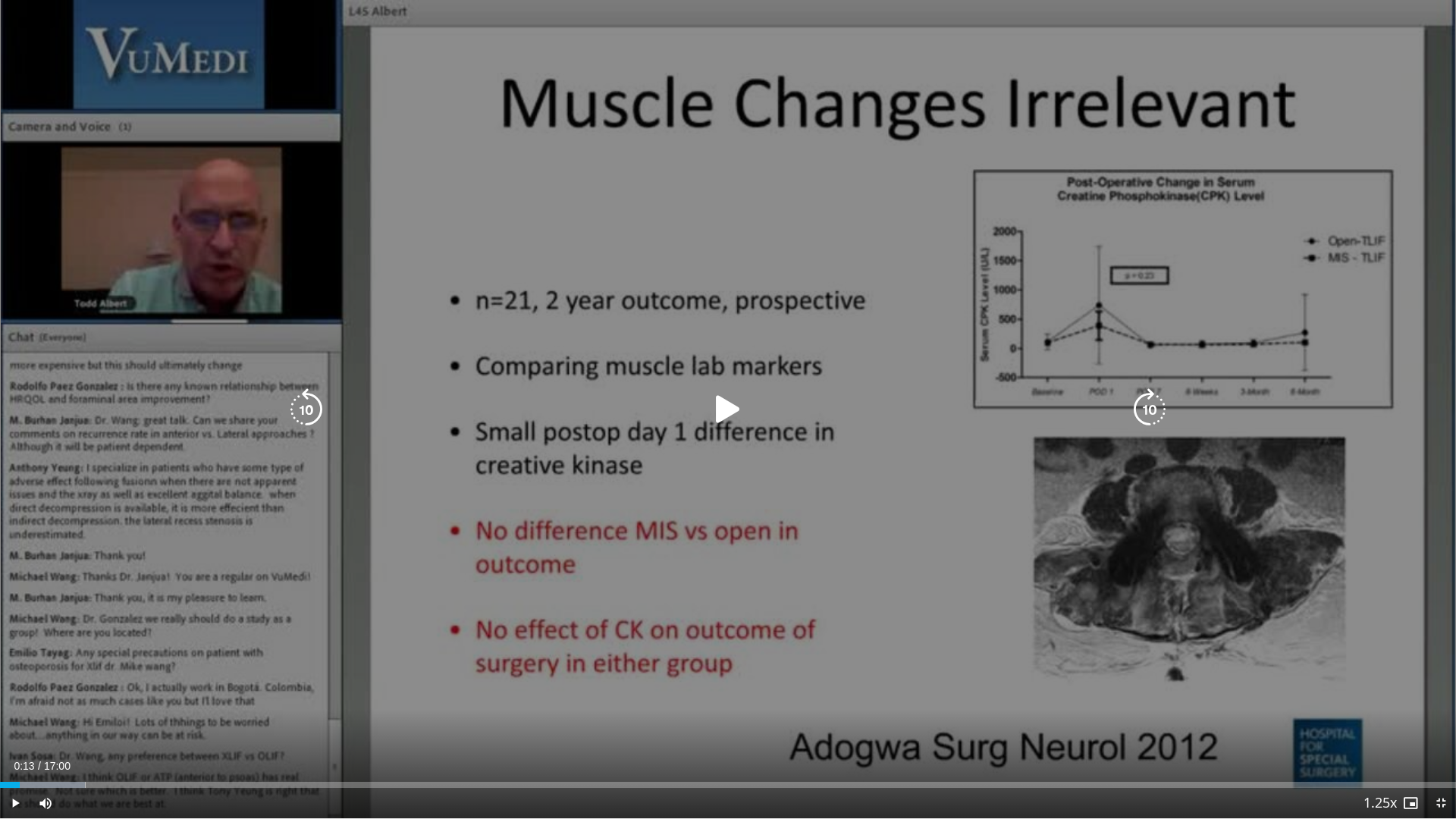
drag, startPoint x: 439, startPoint y: 682, endPoint x: 395, endPoint y: 690, distance: 44.7
click at [439, 682] on div "10 seconds Tap to unmute" at bounding box center [728, 409] width 1456 height 818
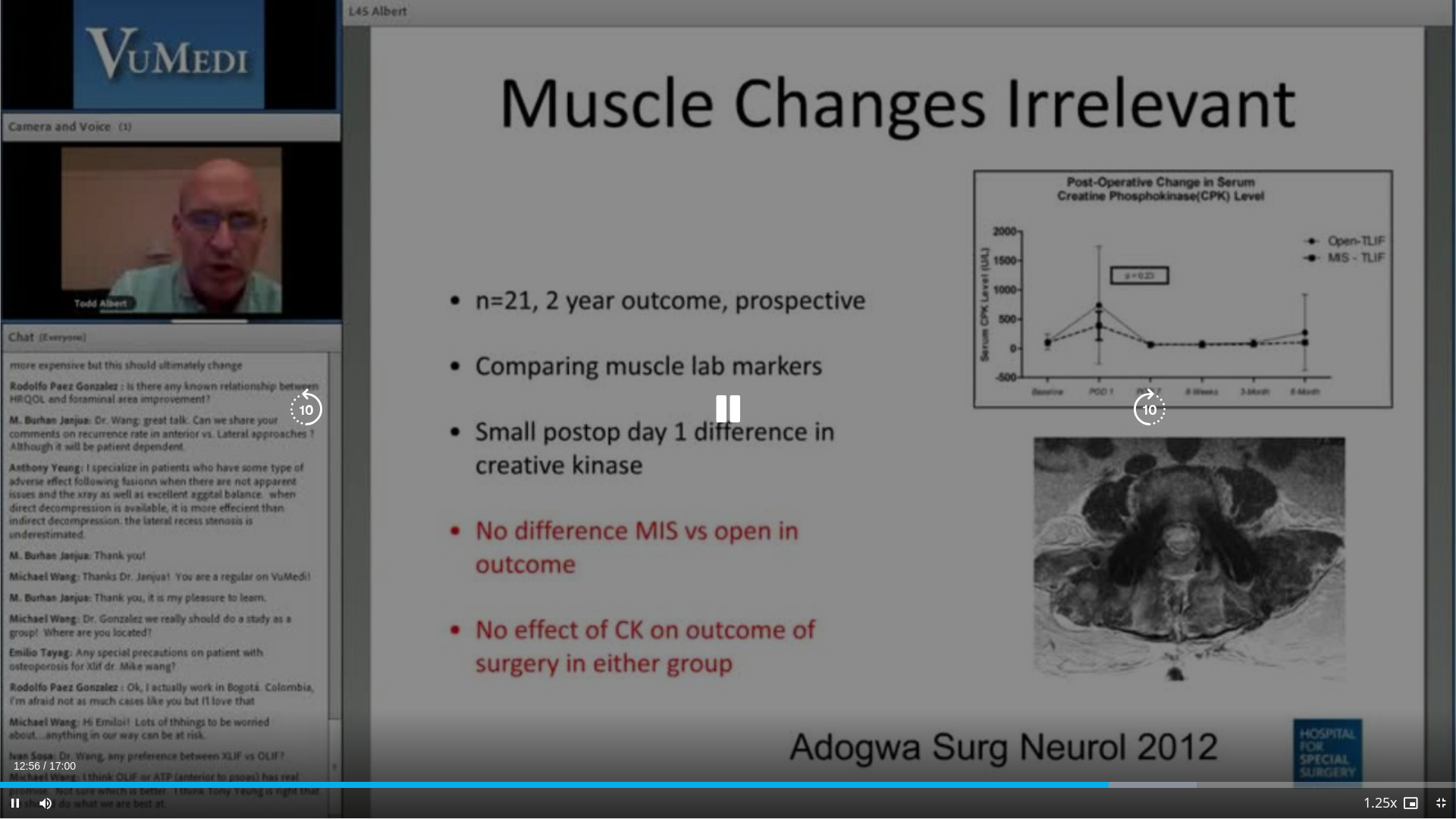
drag, startPoint x: 1202, startPoint y: 131, endPoint x: 1085, endPoint y: 91, distance: 123.6
click at [1202, 129] on div "10 seconds Tap to unmute" at bounding box center [728, 409] width 1456 height 818
drag, startPoint x: 811, startPoint y: 213, endPoint x: 856, endPoint y: 296, distance: 94.4
click at [856, 300] on div "10 seconds Tap to unmute" at bounding box center [728, 409] width 1456 height 818
click at [998, 206] on div "10 seconds Tap to unmute" at bounding box center [728, 409] width 1456 height 818
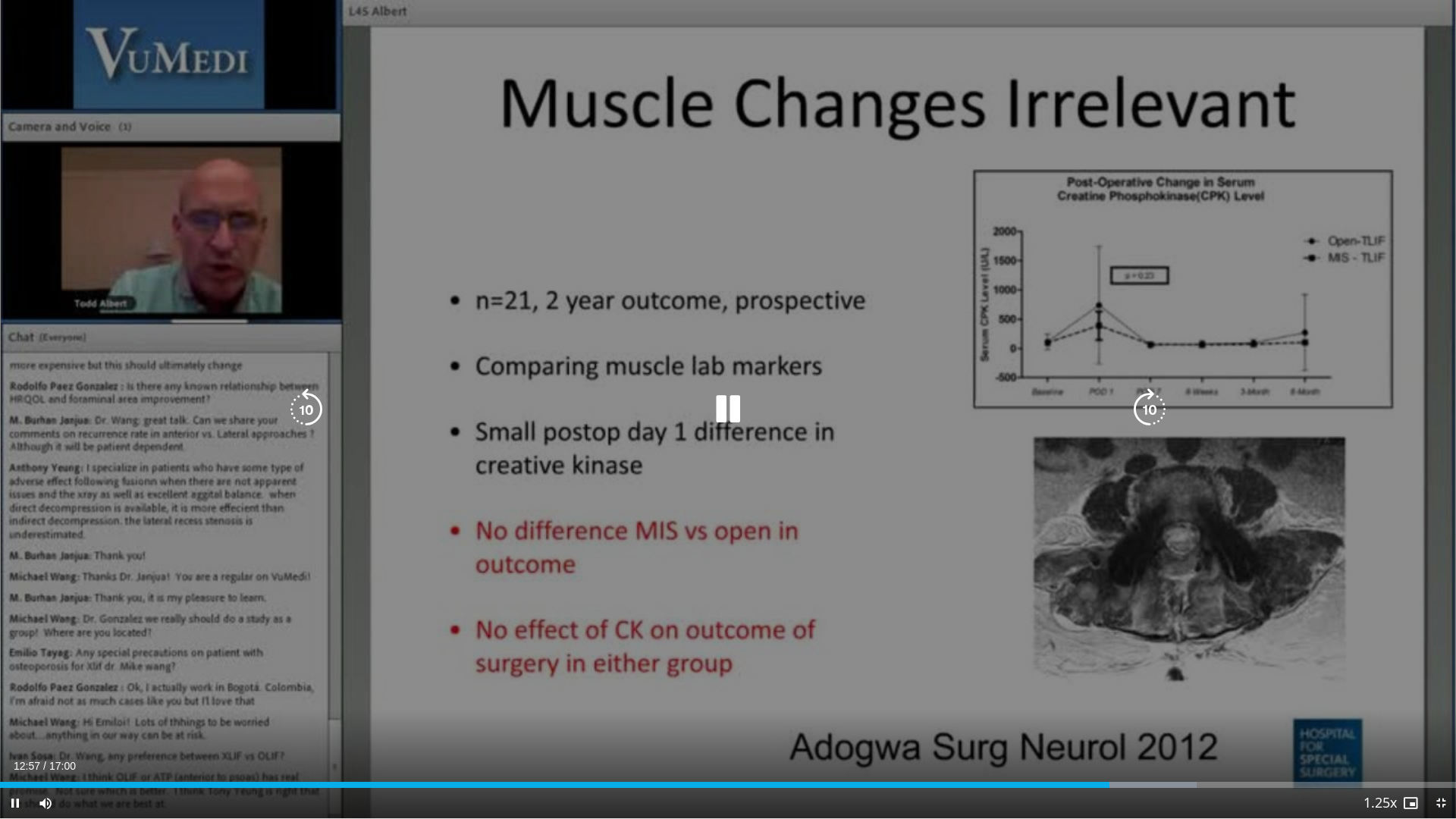
click at [1003, 206] on div "10 seconds Tap to unmute" at bounding box center [728, 409] width 1456 height 818
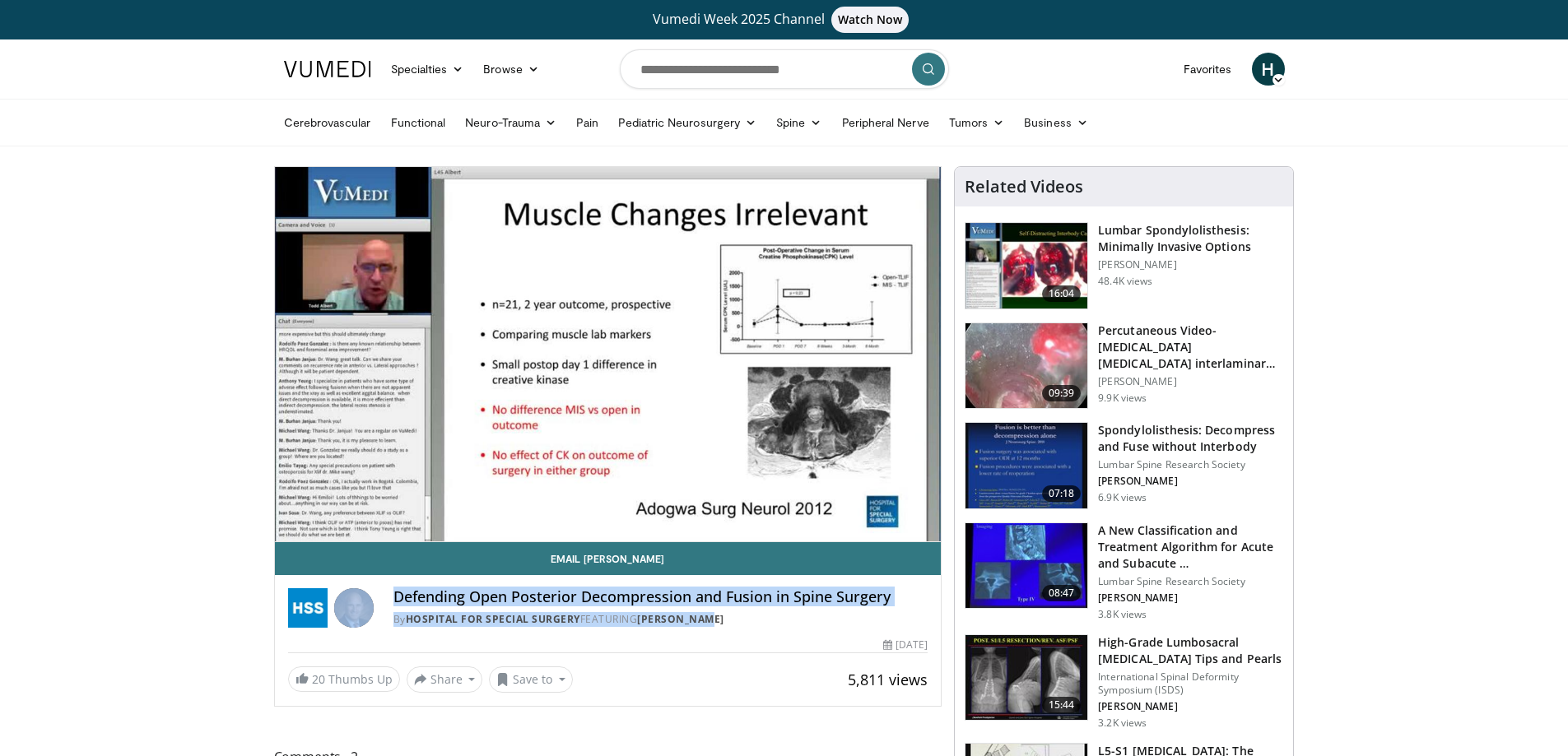
drag, startPoint x: 741, startPoint y: 624, endPoint x: 367, endPoint y: 607, distance: 374.4
click at [367, 607] on div "Defending Open Posterior Decompression and Fusion in Spine Surgery By Hospital …" at bounding box center [608, 608] width 640 height 39
copy div "Defending Open Posterior Decompression and Fusion in Spine Surgery By Hospital …"
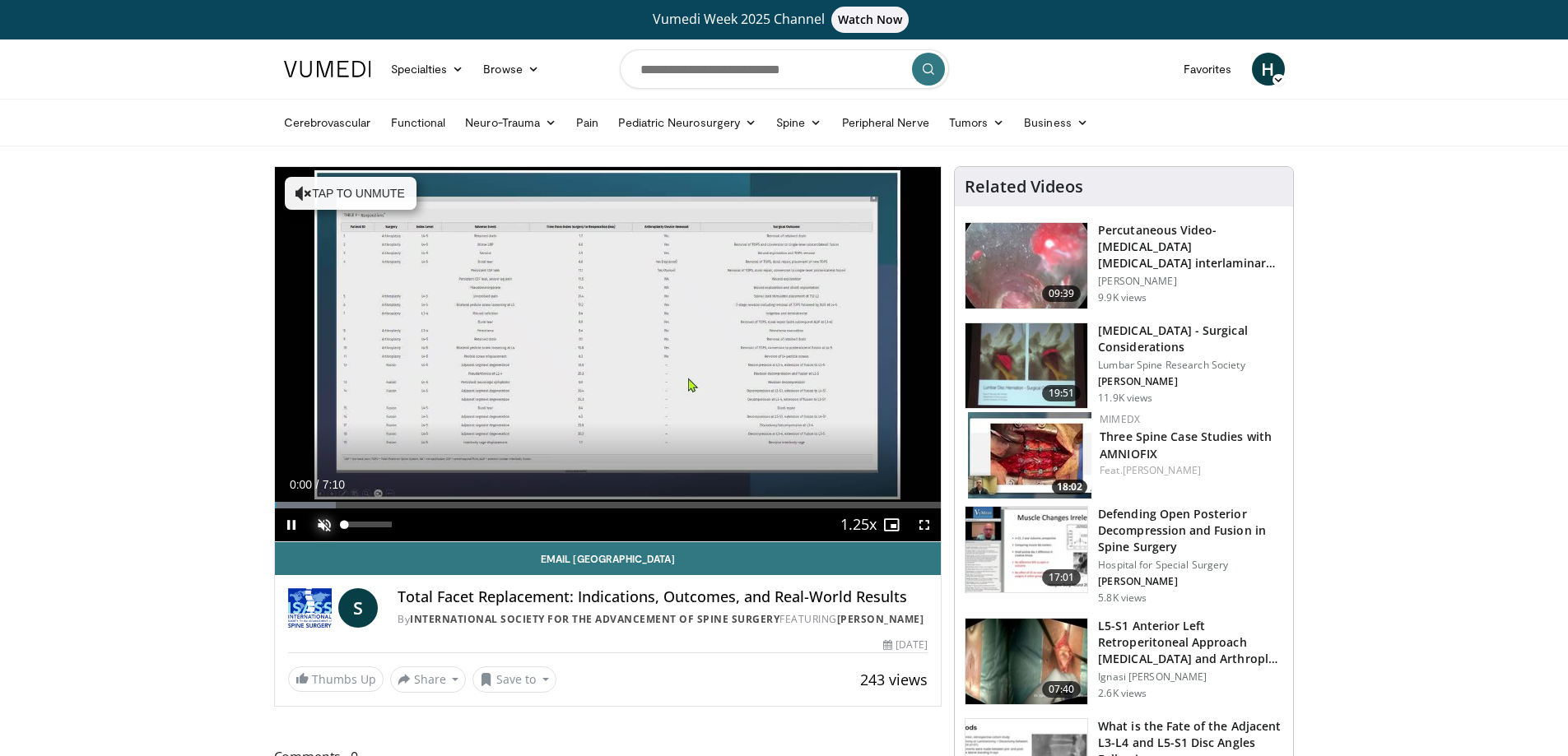
drag, startPoint x: 326, startPoint y: 525, endPoint x: 338, endPoint y: 525, distance: 12.0
click at [326, 525] on span "Video Player" at bounding box center [324, 525] width 33 height 33
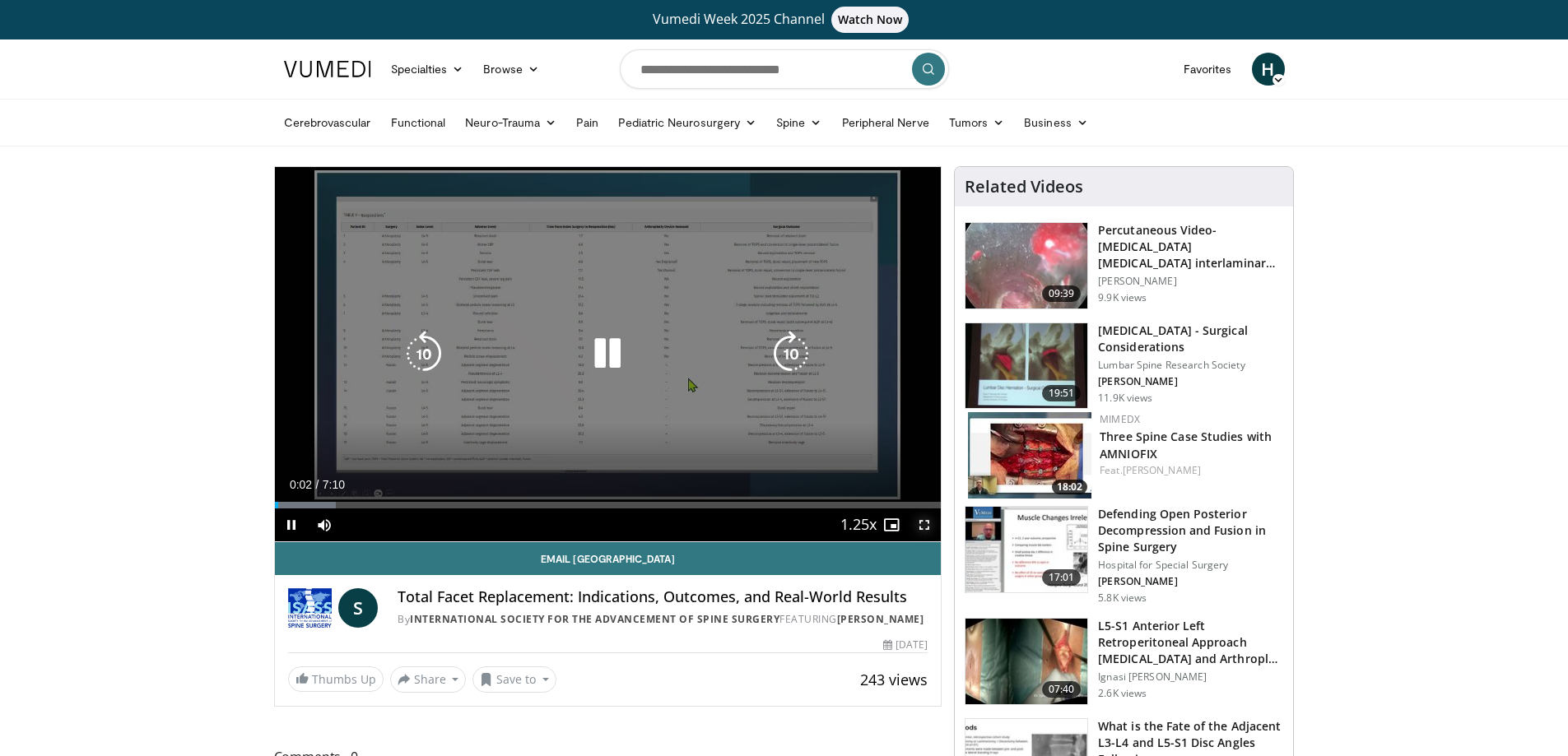
drag, startPoint x: 921, startPoint y: 529, endPoint x: 666, endPoint y: 643, distance: 279.3
click at [919, 528] on span "Video Player" at bounding box center [924, 525] width 33 height 33
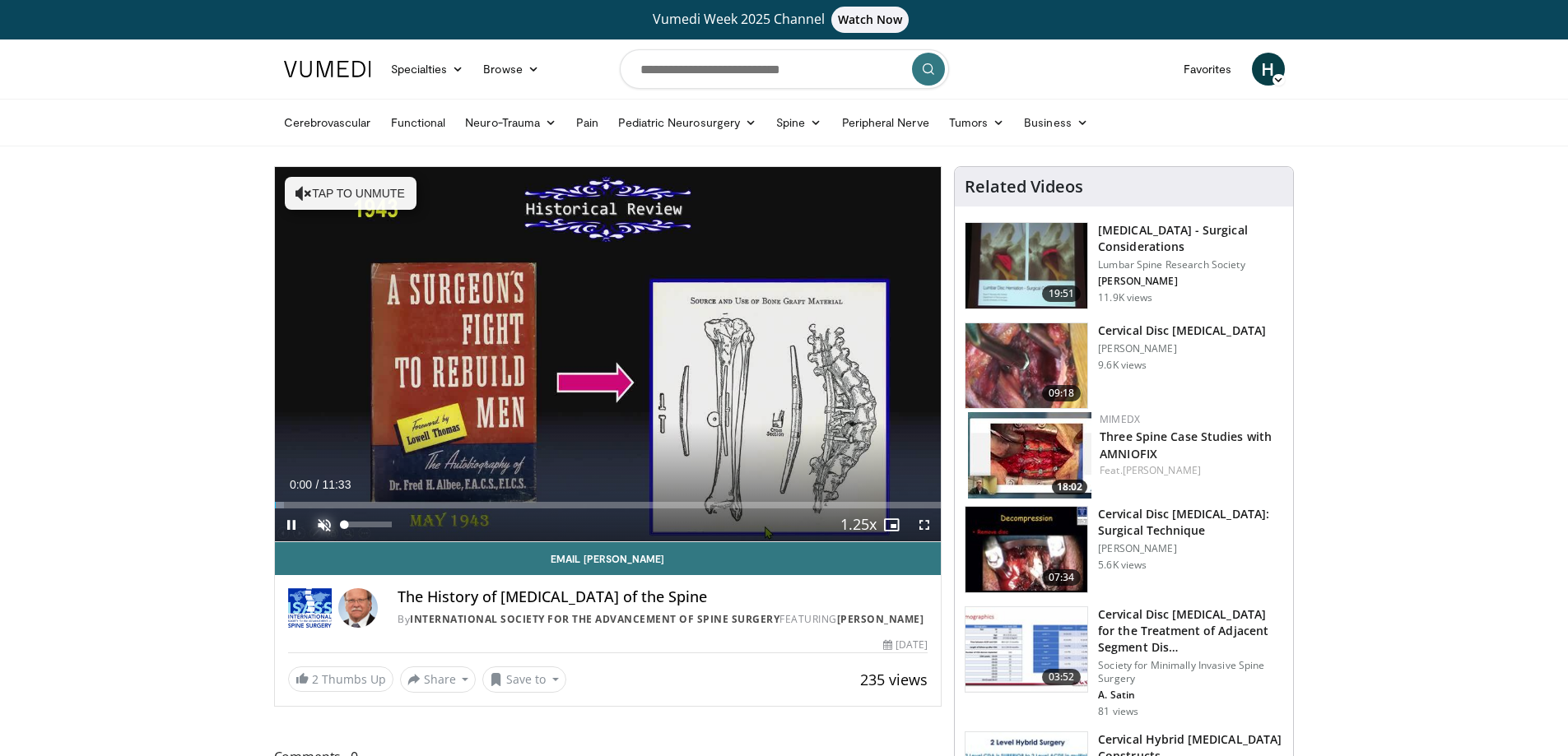
click at [324, 524] on span "Video Player" at bounding box center [324, 525] width 33 height 33
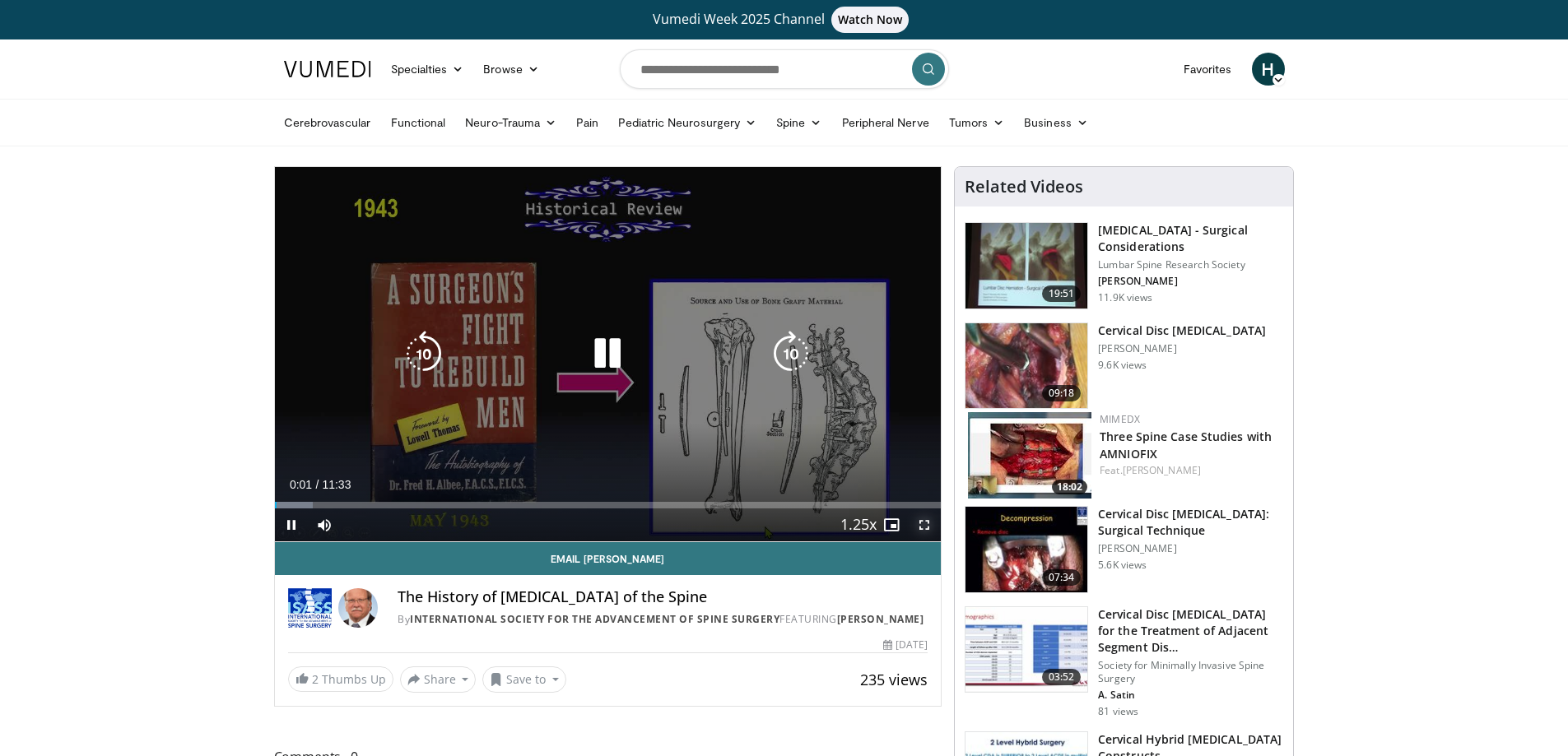
drag, startPoint x: 931, startPoint y: 527, endPoint x: 770, endPoint y: 627, distance: 189.5
click at [931, 527] on span "Video Player" at bounding box center [924, 525] width 33 height 33
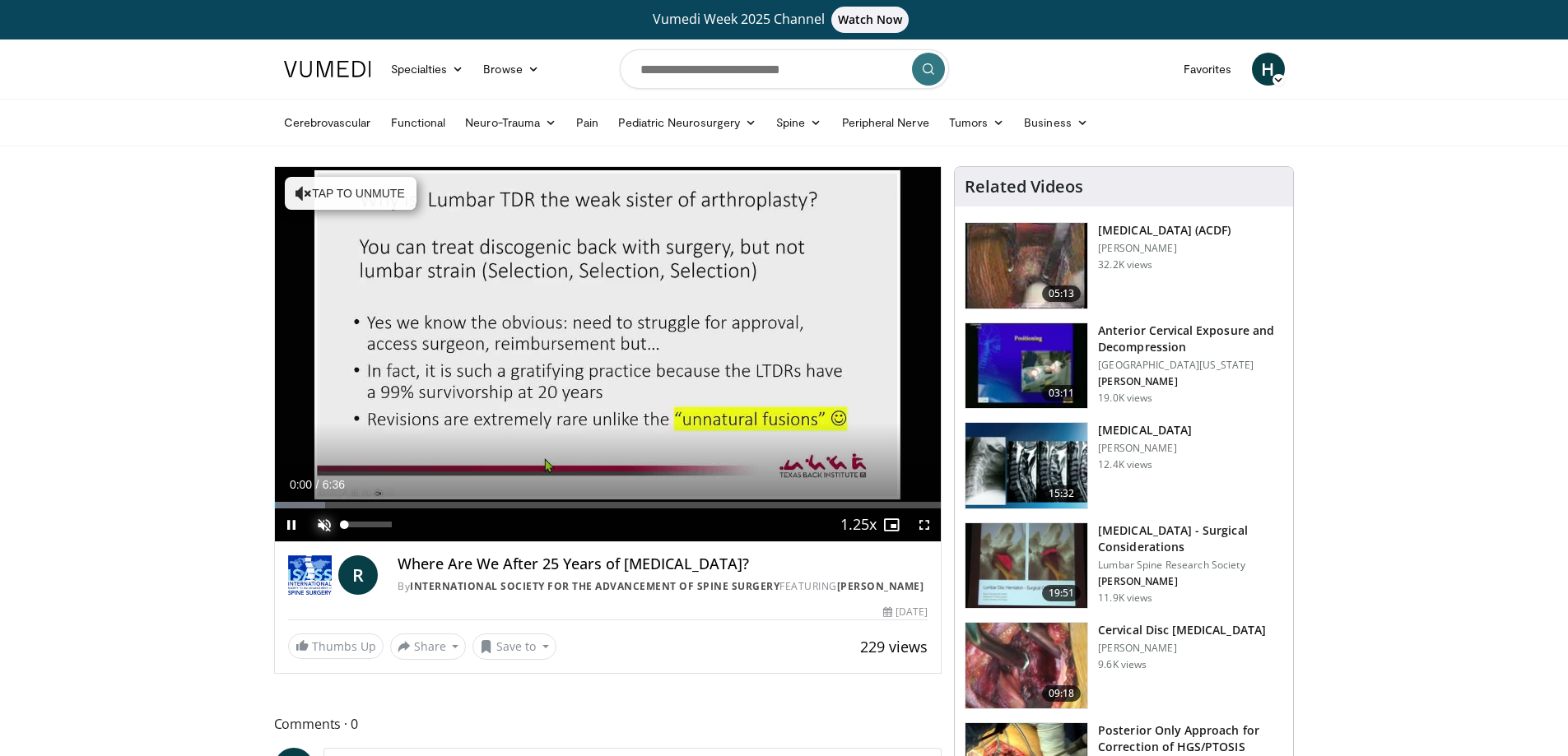
click at [324, 524] on span "Video Player" at bounding box center [324, 525] width 33 height 33
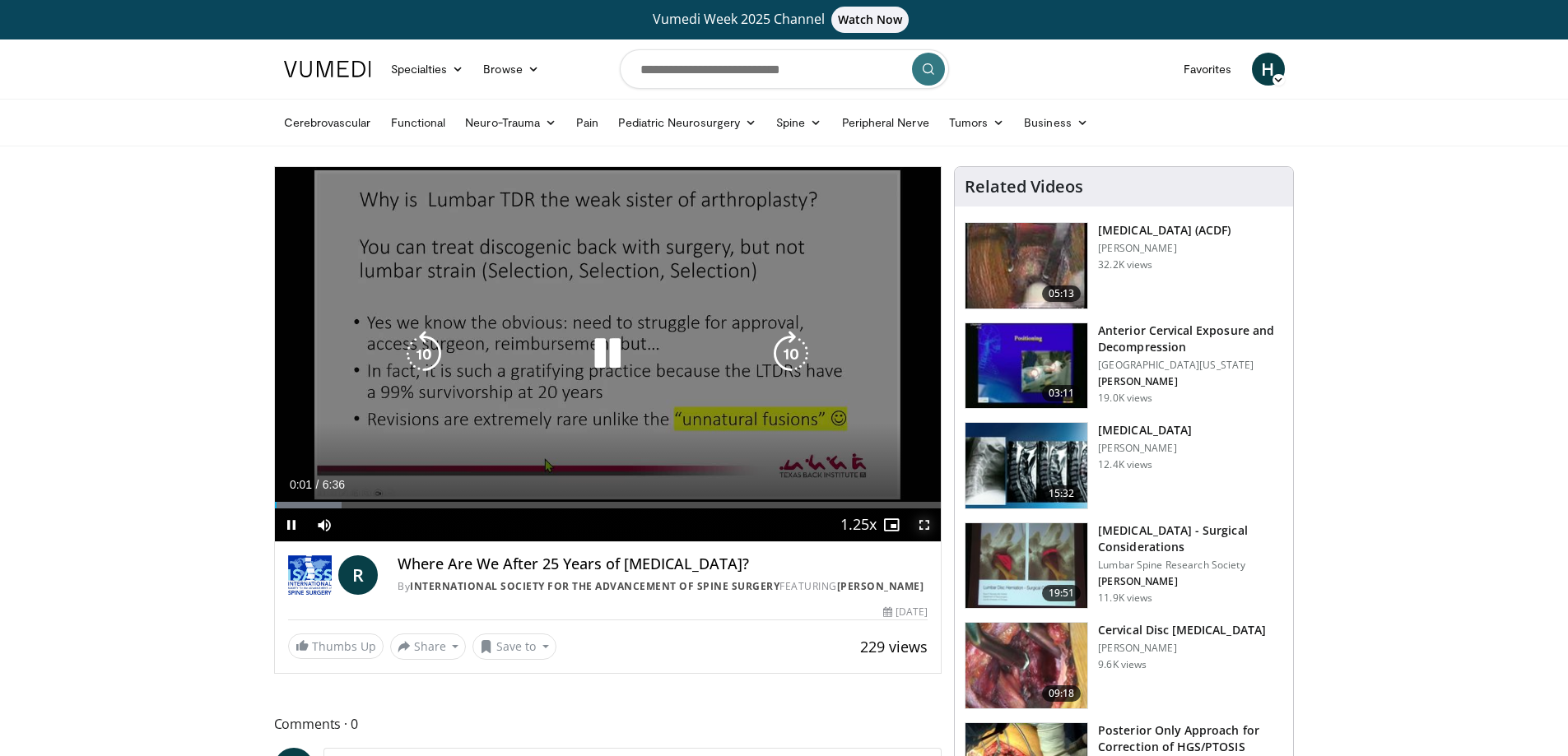
drag, startPoint x: 928, startPoint y: 524, endPoint x: 904, endPoint y: 626, distance: 104.8
click at [928, 523] on span "Video Player" at bounding box center [924, 525] width 33 height 33
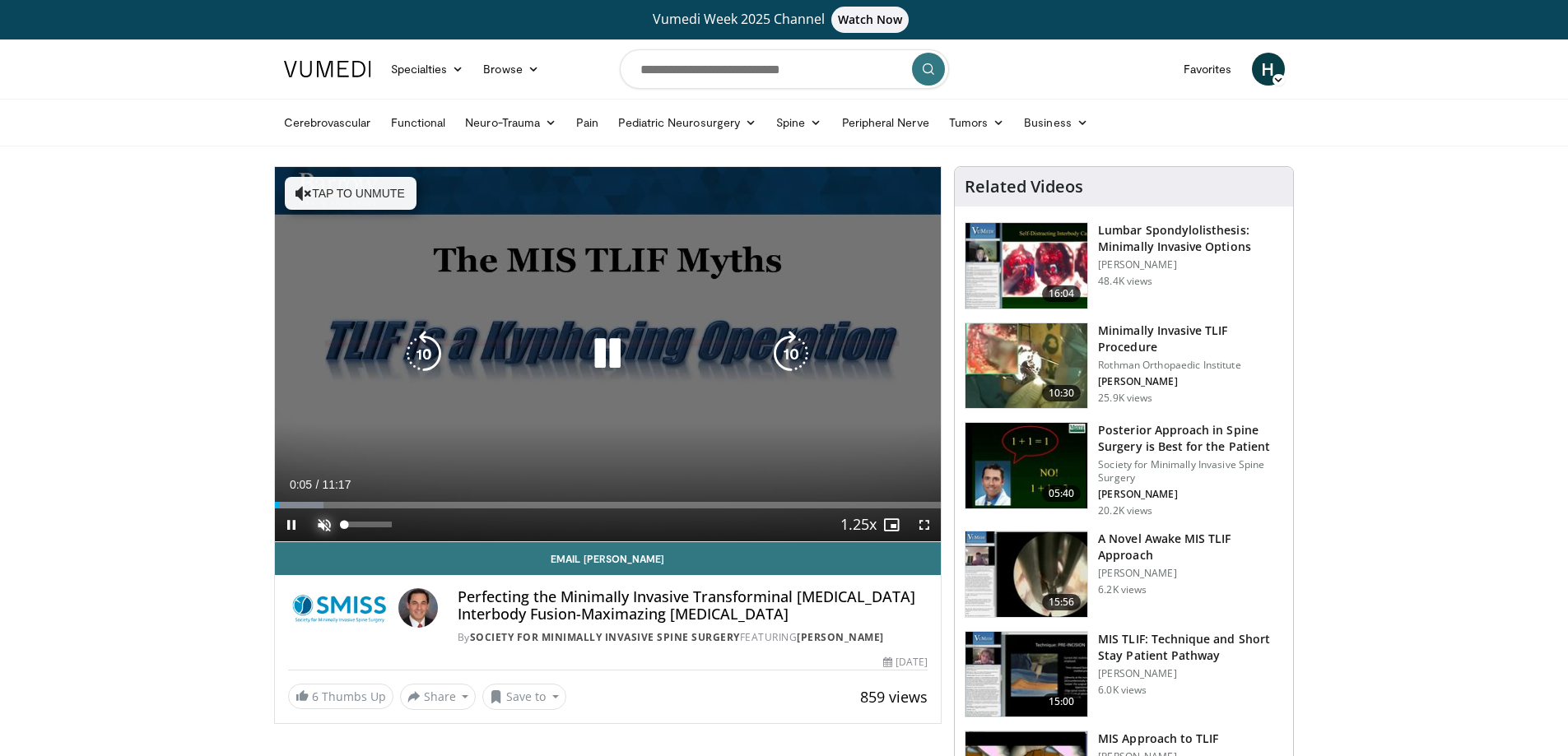
drag, startPoint x: 322, startPoint y: 519, endPoint x: 338, endPoint y: 519, distance: 16.0
click at [324, 519] on span "Video Player" at bounding box center [324, 525] width 33 height 33
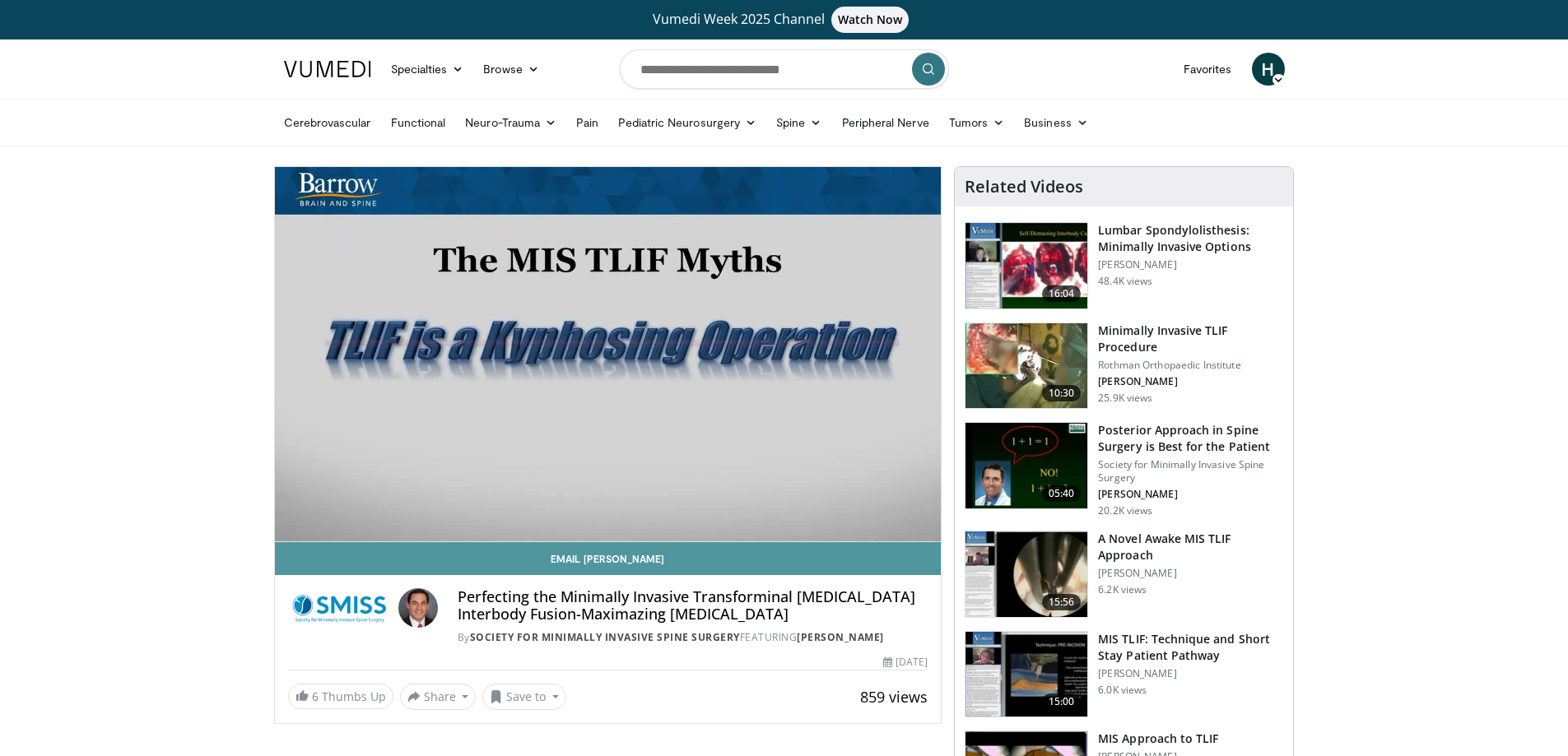
click at [930, 554] on link "Email Luis" at bounding box center [608, 559] width 667 height 33
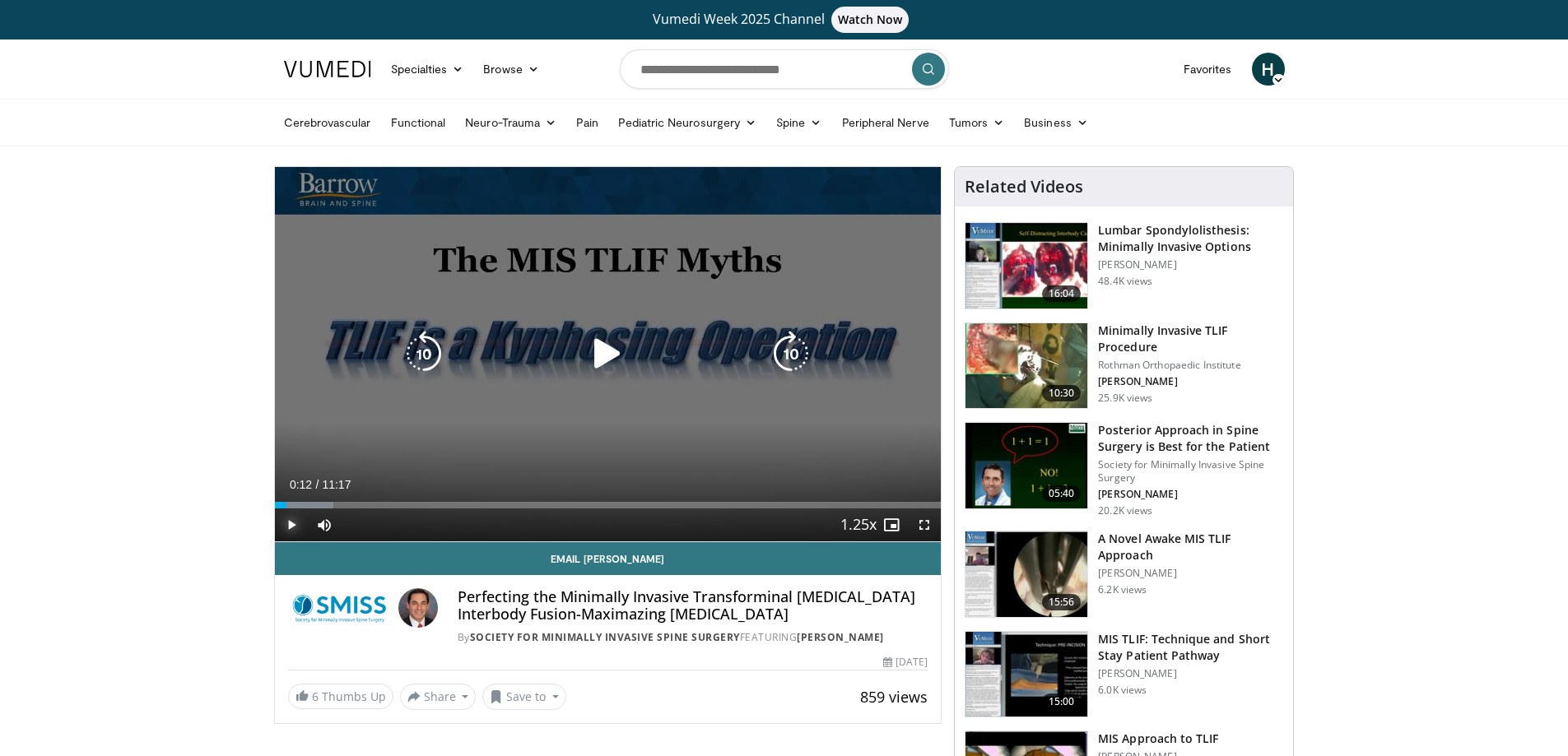
drag, startPoint x: 292, startPoint y: 520, endPoint x: 352, endPoint y: 519, distance: 60.0
click at [295, 520] on span "Video Player" at bounding box center [291, 525] width 33 height 33
drag, startPoint x: 919, startPoint y: 523, endPoint x: 523, endPoint y: 622, distance: 408.2
click at [919, 523] on span "Video Player" at bounding box center [924, 525] width 33 height 33
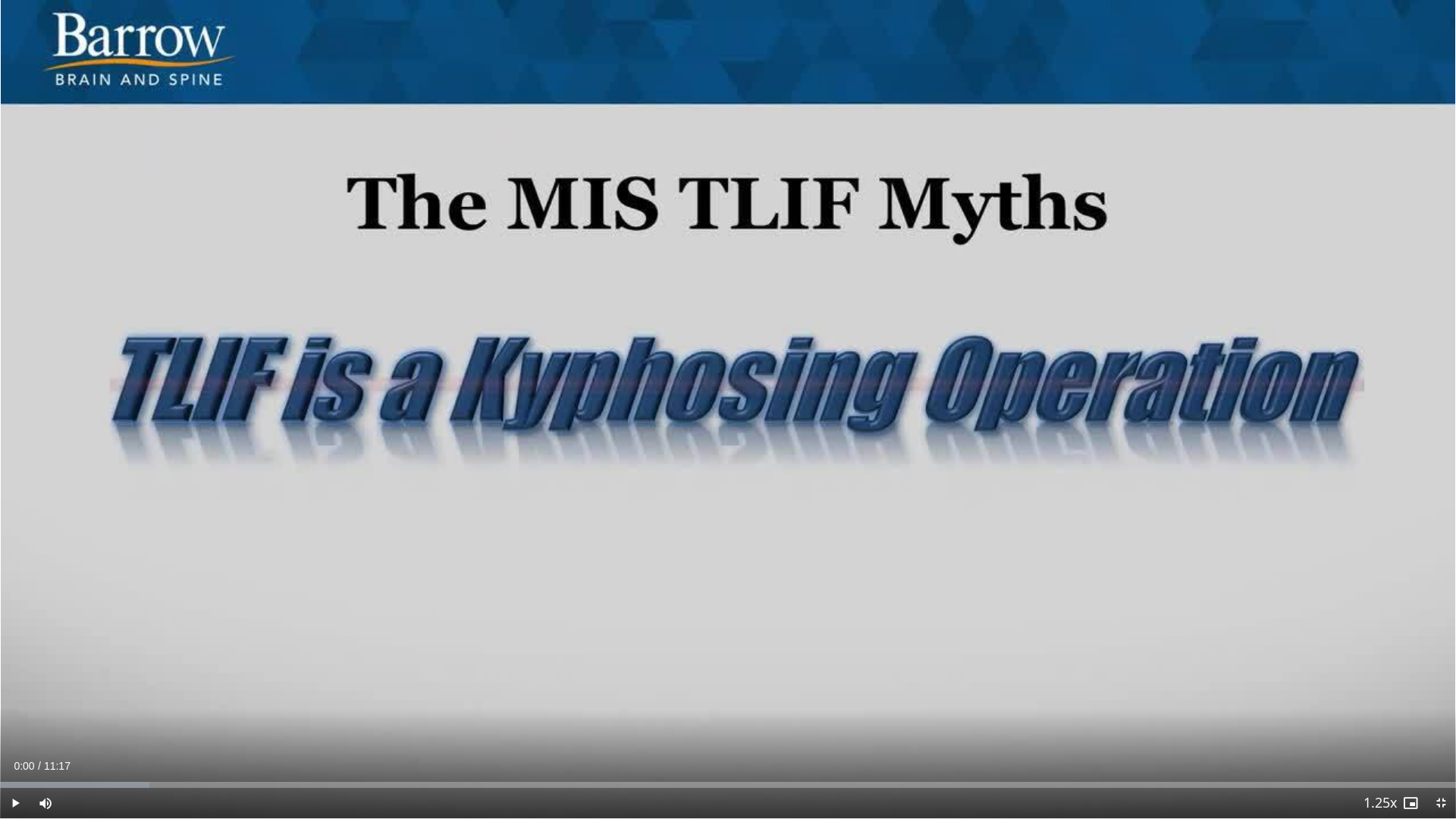
drag, startPoint x: 29, startPoint y: 782, endPoint x: -15, endPoint y: 780, distance: 44.0
click at [0, 696] on html "Vumedi Week 2025 Channel Watch Now Specialties Adult & Family Medicine Allergy,…" at bounding box center [728, 410] width 1456 height 819
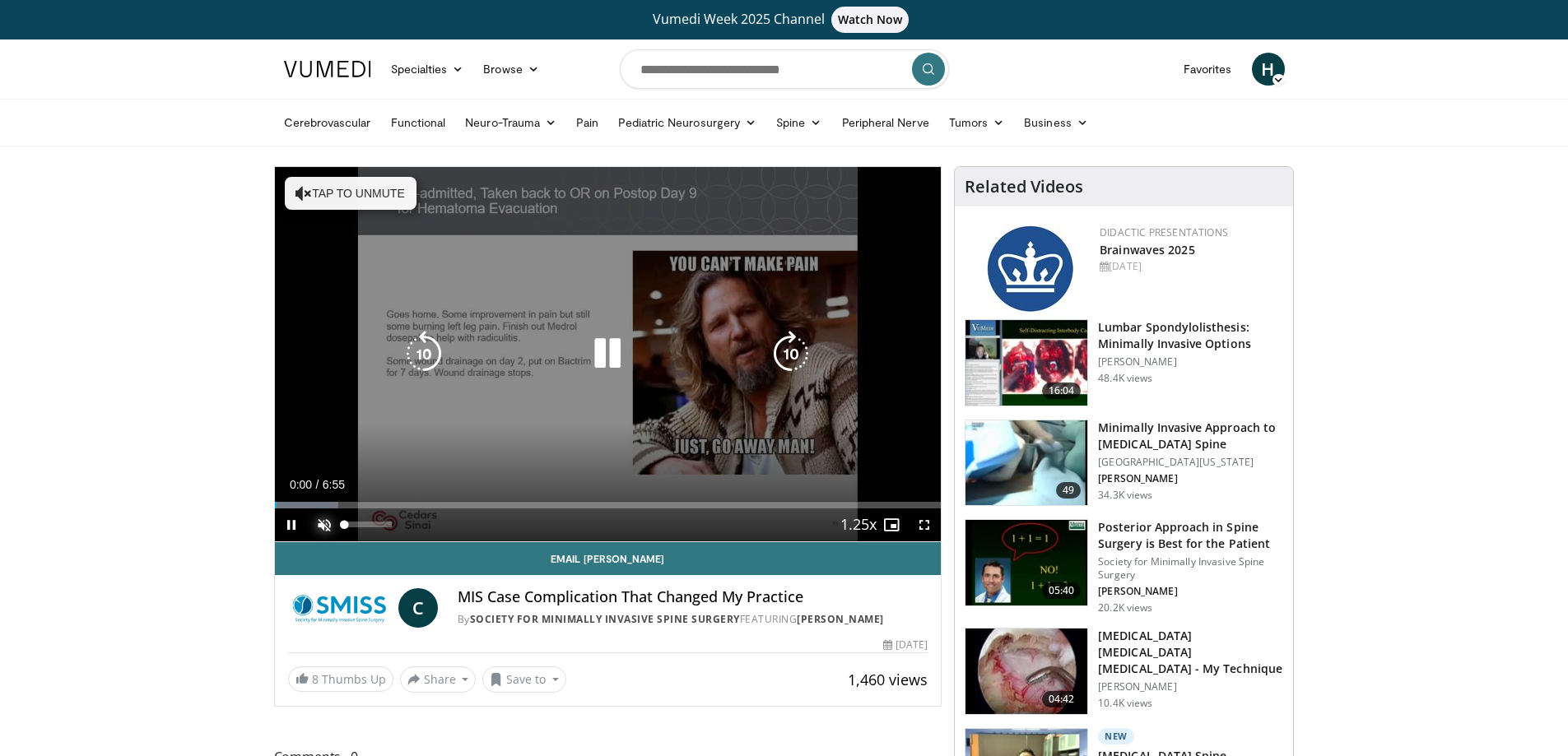
drag, startPoint x: 324, startPoint y: 518, endPoint x: 436, endPoint y: 539, distance: 114.0
click at [324, 518] on span "Video Player" at bounding box center [324, 525] width 33 height 33
drag, startPoint x: 919, startPoint y: 525, endPoint x: 909, endPoint y: 625, distance: 100.5
click at [919, 525] on span "Video Player" at bounding box center [924, 525] width 33 height 33
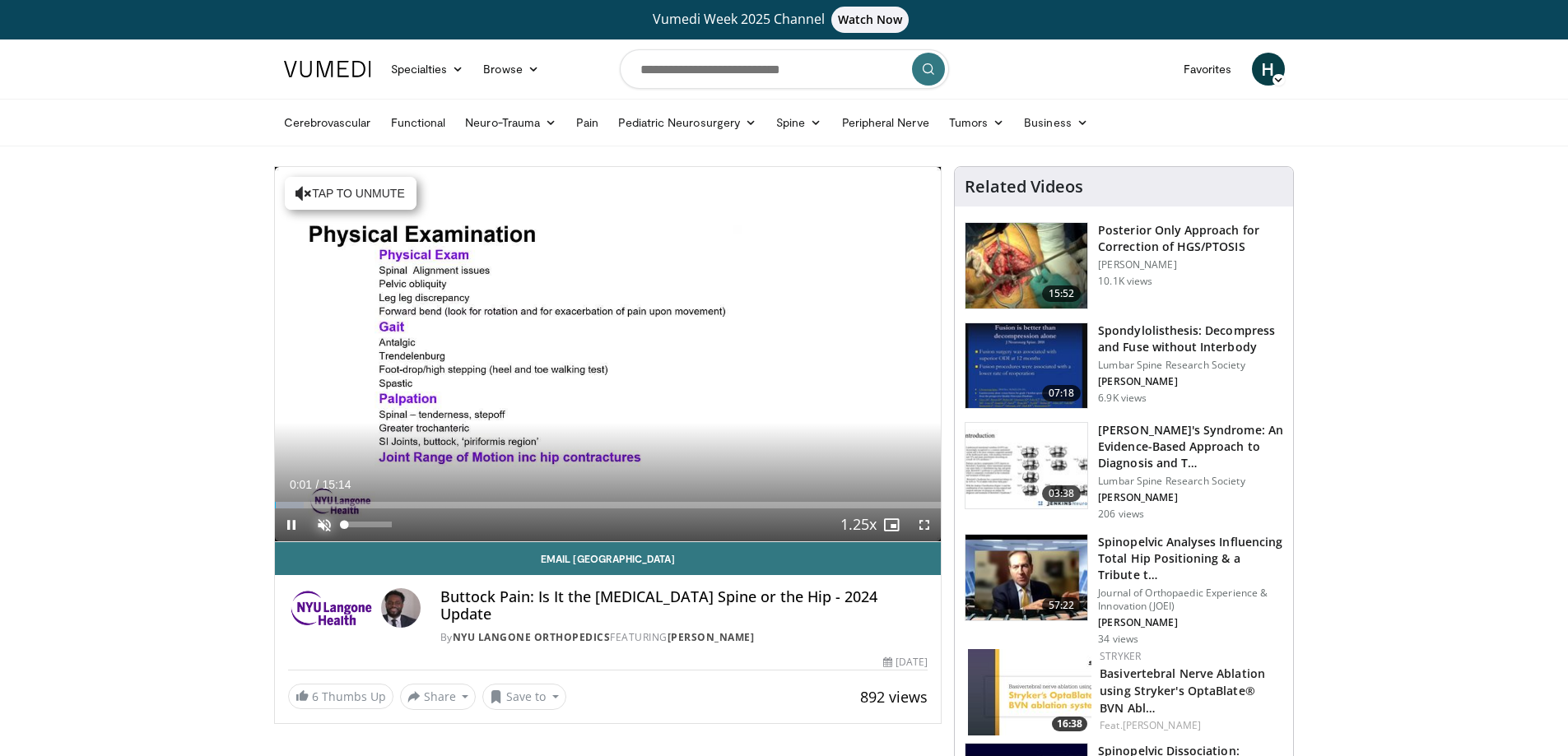
click at [323, 524] on span "Video Player" at bounding box center [324, 525] width 33 height 33
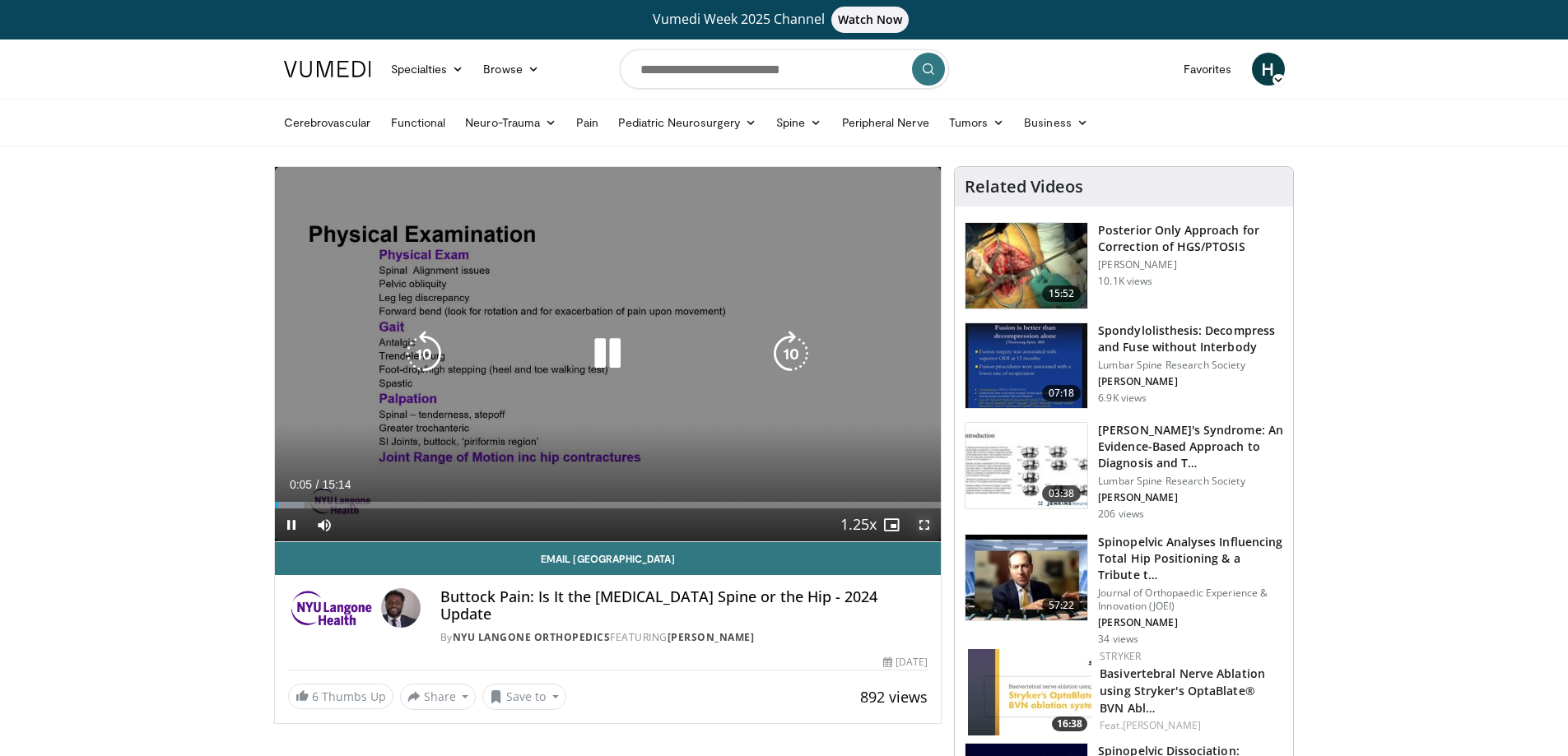
drag, startPoint x: 925, startPoint y: 520, endPoint x: 926, endPoint y: 619, distance: 99.0
click at [926, 520] on span "Video Player" at bounding box center [924, 525] width 33 height 33
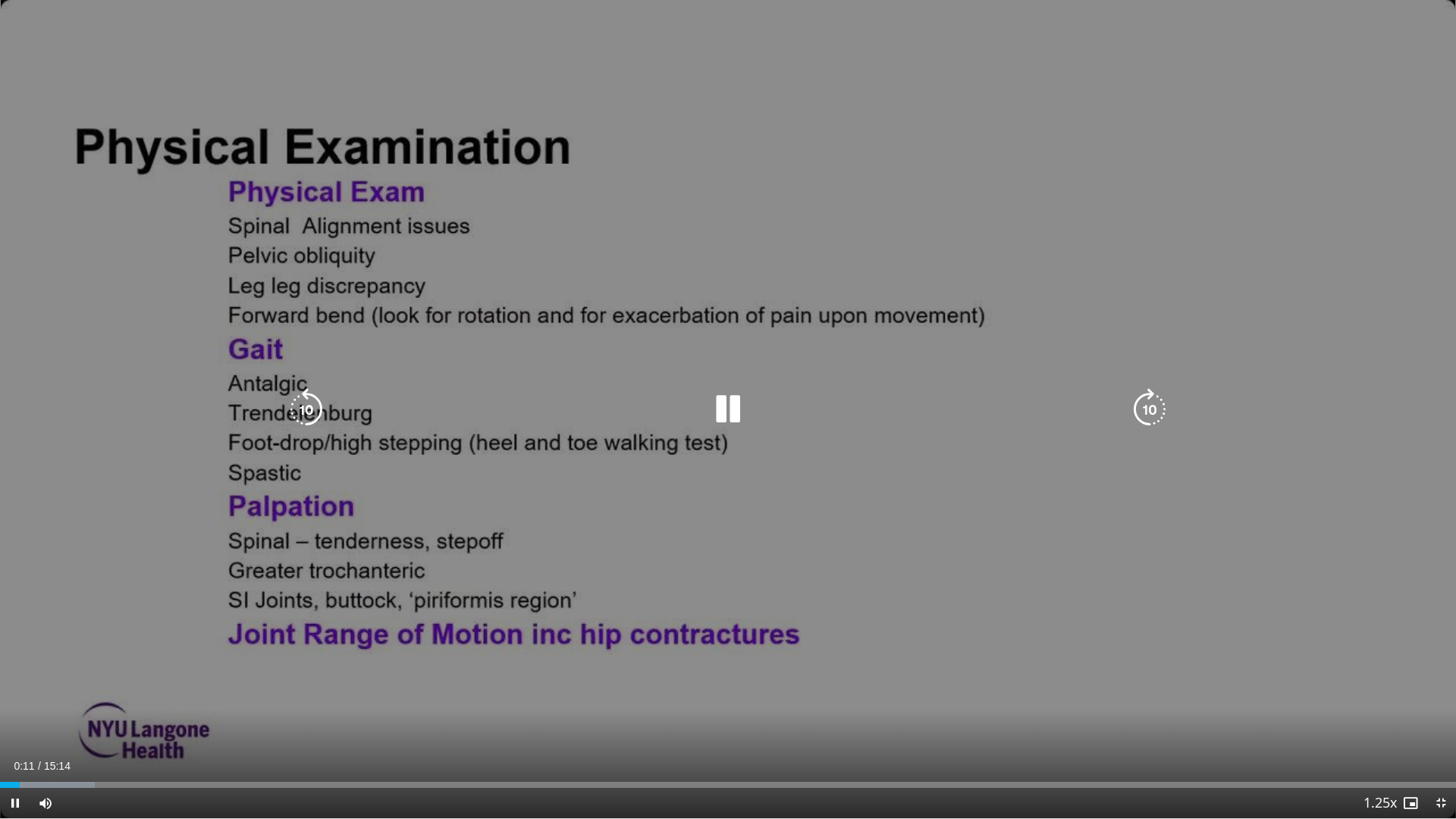
click at [302, 406] on icon "Video Player" at bounding box center [306, 410] width 43 height 43
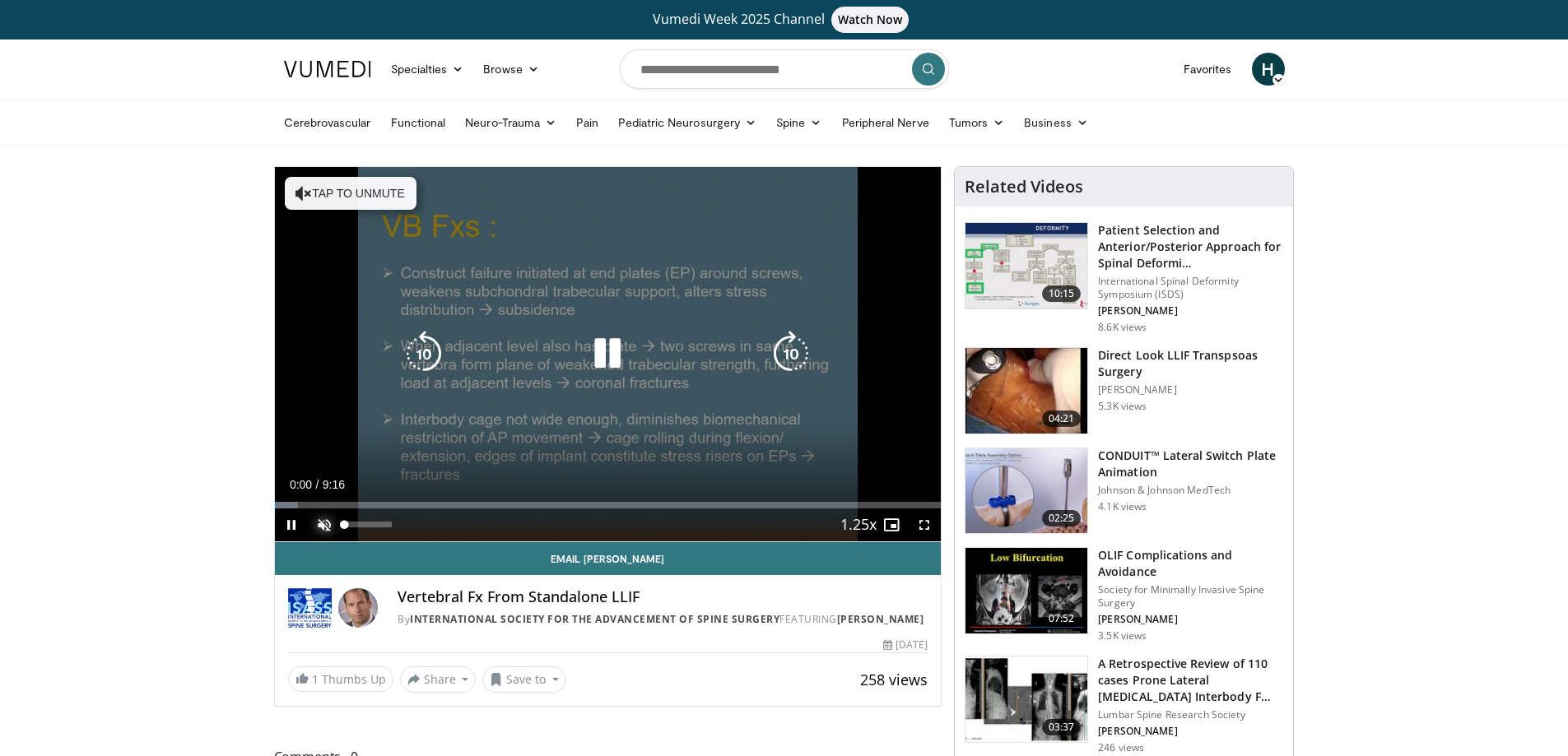
click at [323, 523] on span "Video Player" at bounding box center [324, 525] width 33 height 33
drag, startPoint x: 926, startPoint y: 524, endPoint x: 905, endPoint y: 628, distance: 106.1
click at [926, 524] on span "Video Player" at bounding box center [924, 525] width 33 height 33
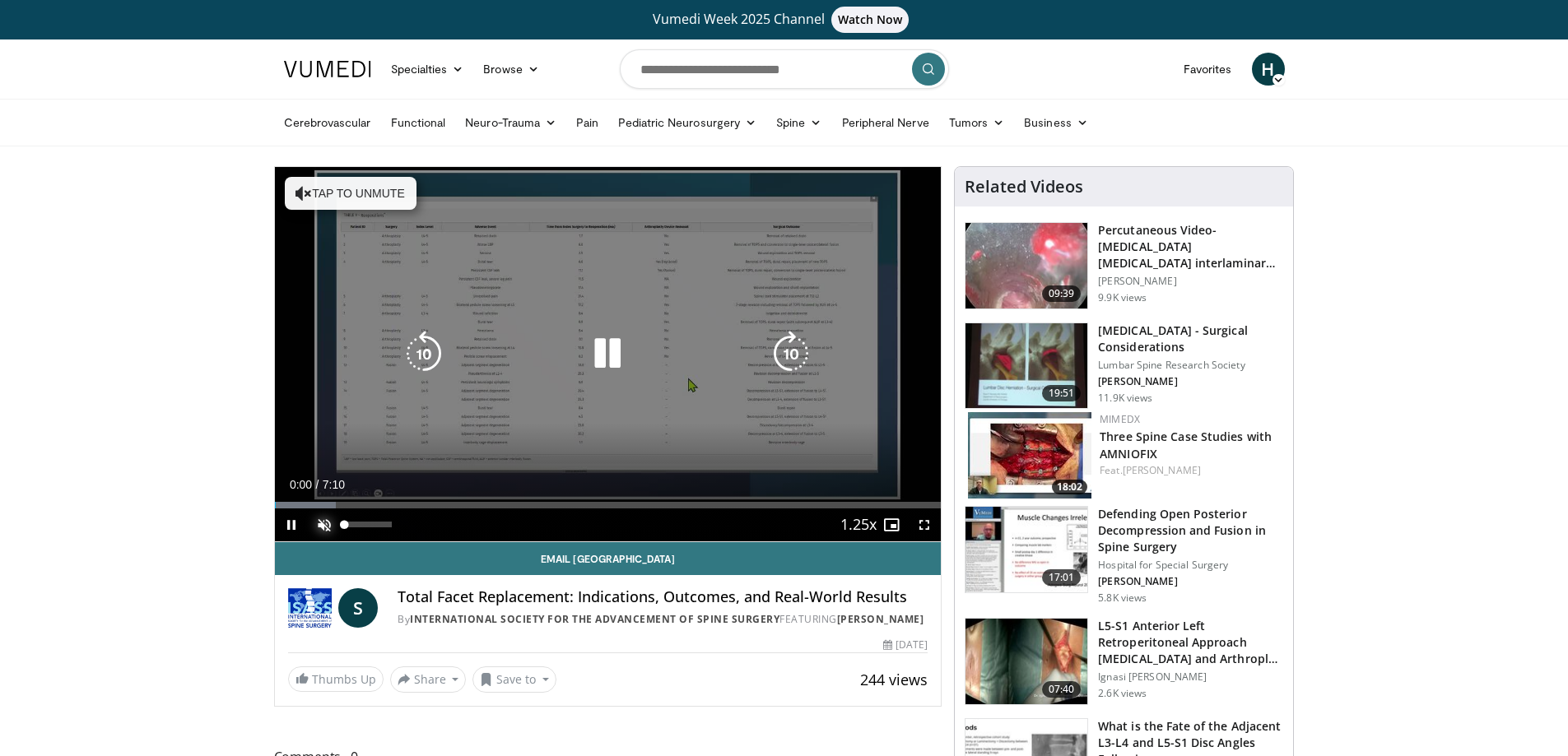
click at [325, 525] on span "Video Player" at bounding box center [324, 525] width 33 height 33
drag, startPoint x: 925, startPoint y: 524, endPoint x: 555, endPoint y: 619, distance: 382.0
click at [925, 524] on span "Video Player" at bounding box center [924, 525] width 33 height 33
